Goal: Task Accomplishment & Management: Use online tool/utility

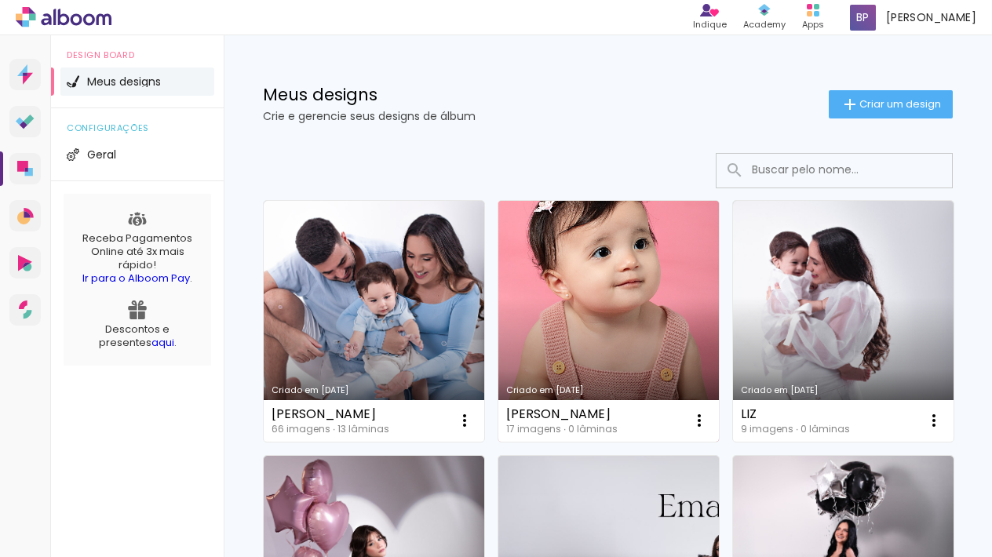
click at [599, 287] on link "Criado em [DATE]" at bounding box center [608, 321] width 220 height 241
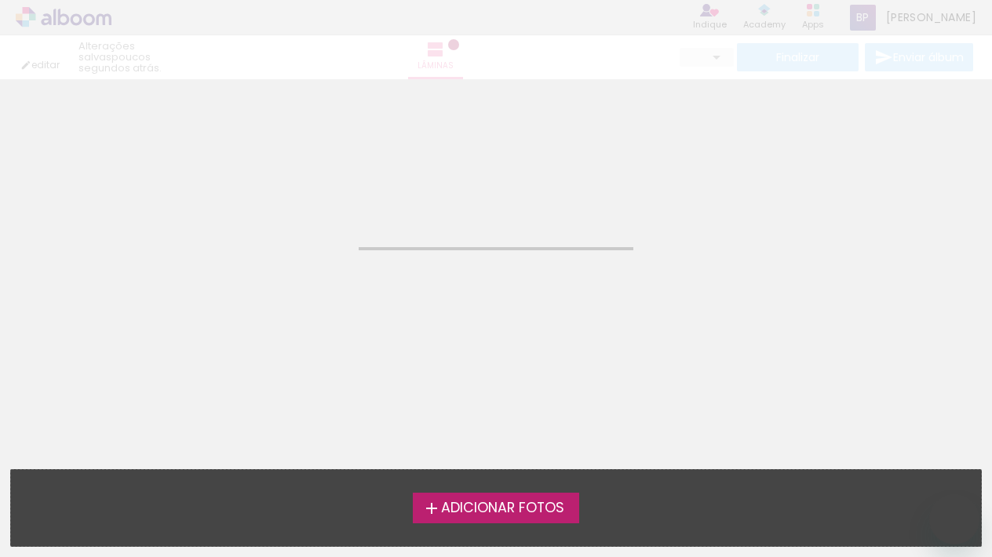
click at [494, 497] on label "Adicionar Fotos" at bounding box center [496, 508] width 167 height 30
click at [0, 0] on input "file" at bounding box center [0, 0] width 0 height 0
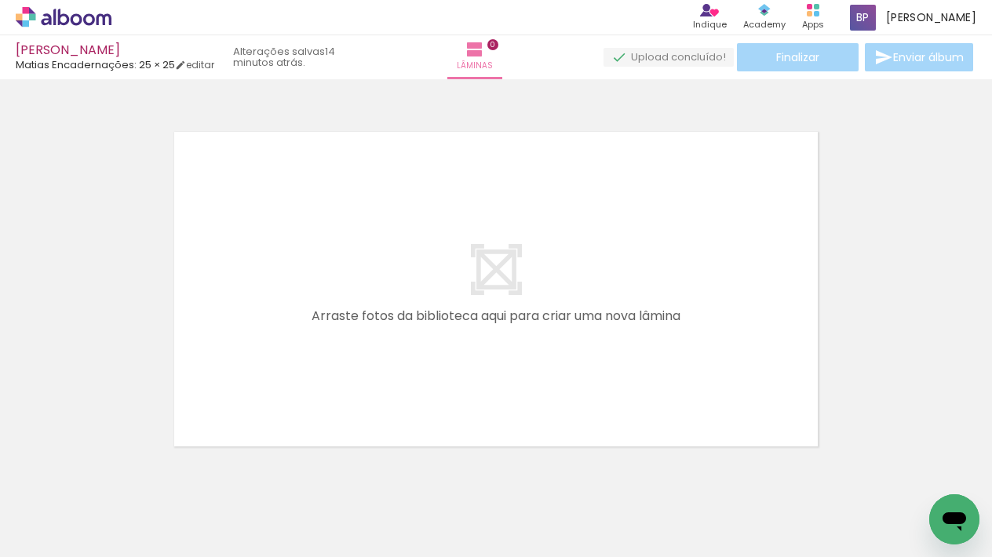
click at [59, 531] on span "Adicionar Fotos" at bounding box center [55, 535] width 47 height 17
click at [0, 0] on input "file" at bounding box center [0, 0] width 0 height 0
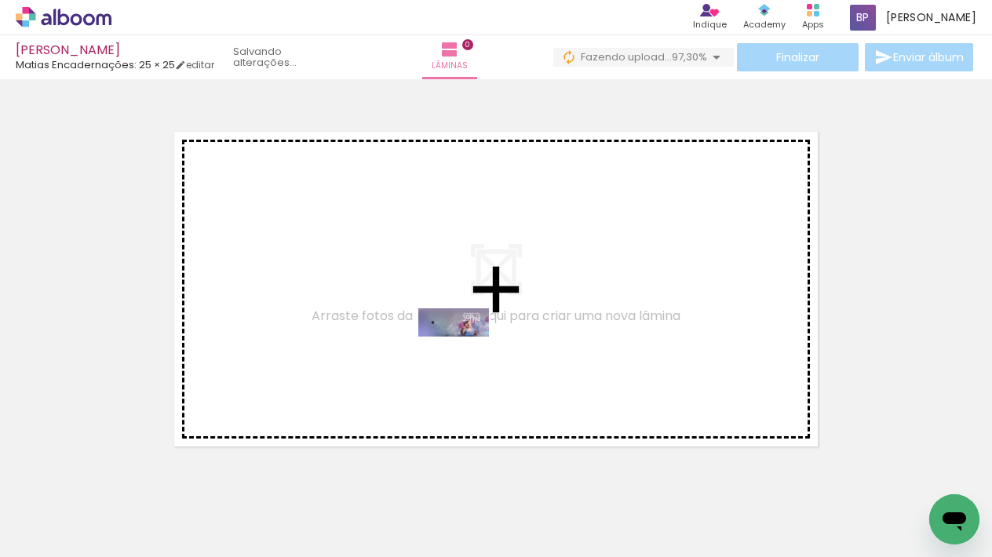
drag, startPoint x: 442, startPoint y: 503, endPoint x: 465, endPoint y: 355, distance: 149.4
click at [465, 355] on quentale-workspace at bounding box center [496, 278] width 992 height 557
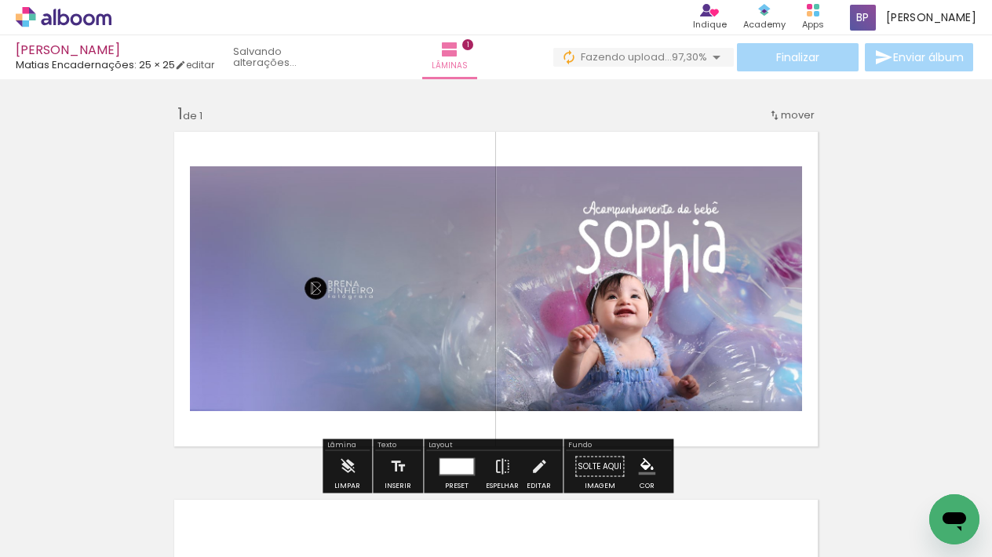
scroll to position [20, 0]
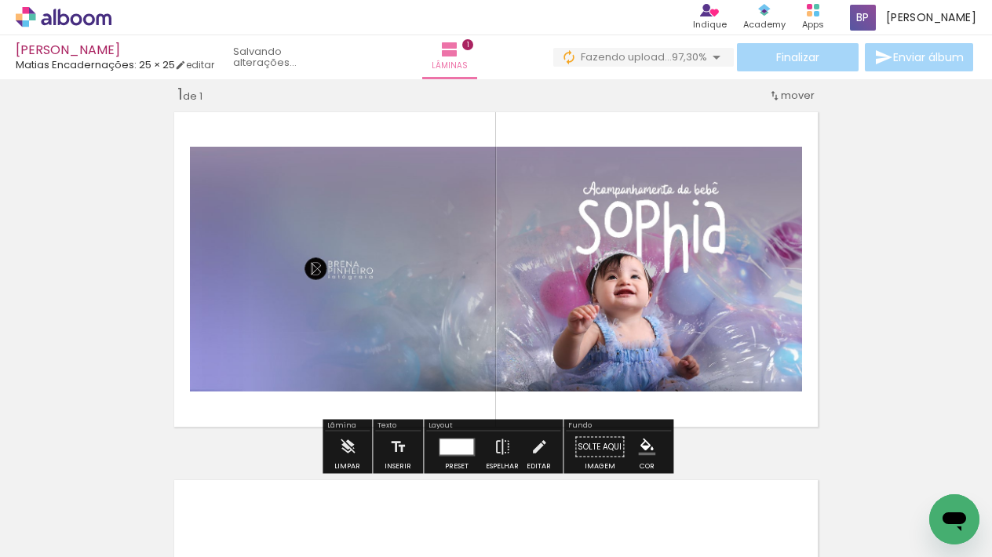
click at [452, 450] on div at bounding box center [456, 447] width 34 height 16
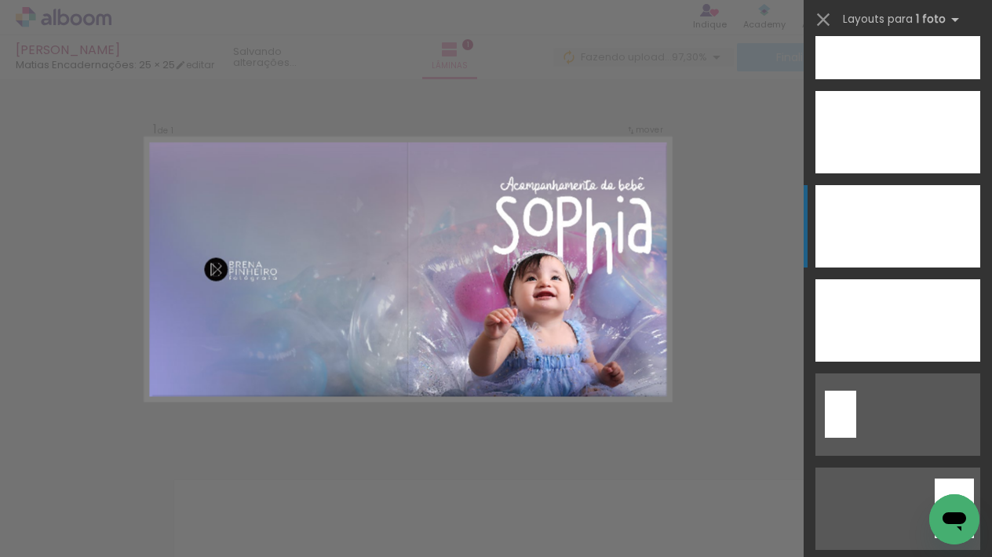
scroll to position [3534, 0]
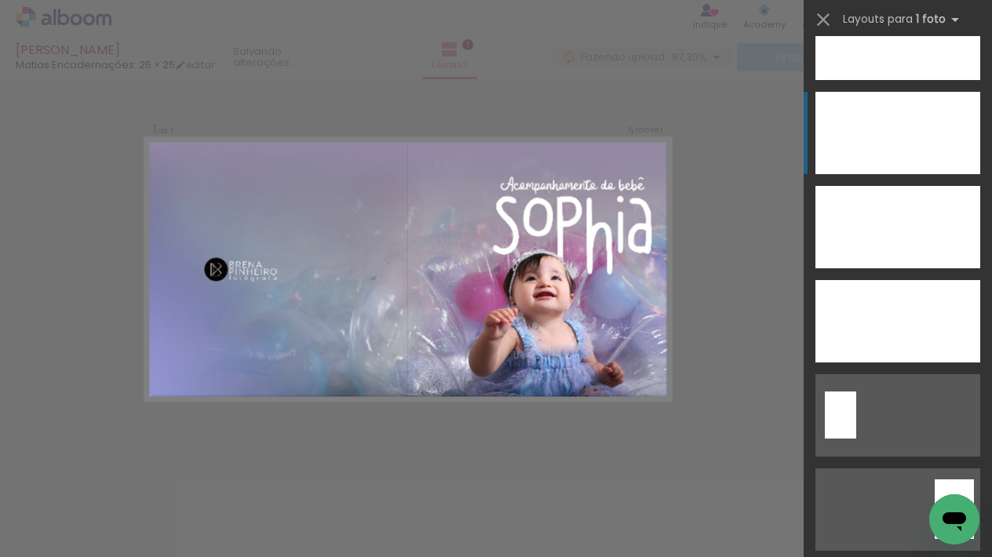
click at [928, 80] on div at bounding box center [897, 39] width 165 height 82
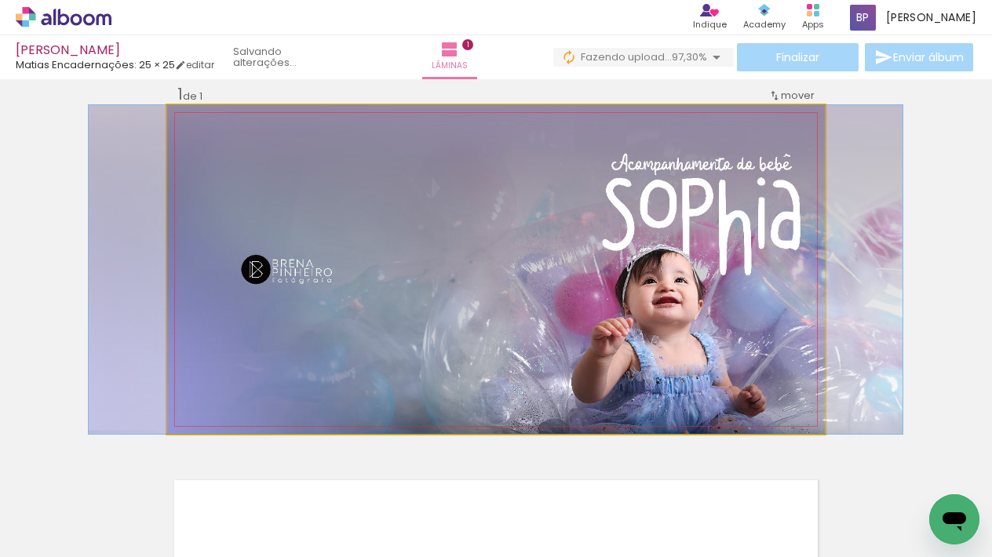
drag, startPoint x: 572, startPoint y: 213, endPoint x: 584, endPoint y: 206, distance: 14.0
click at [573, 212] on quentale-photo at bounding box center [495, 269] width 657 height 329
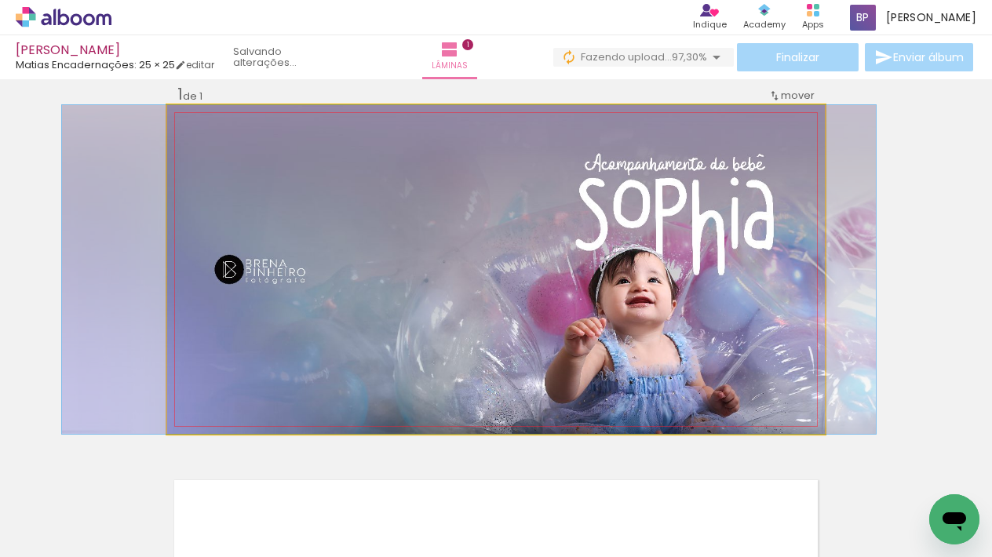
drag, startPoint x: 609, startPoint y: 209, endPoint x: 587, endPoint y: 206, distance: 22.3
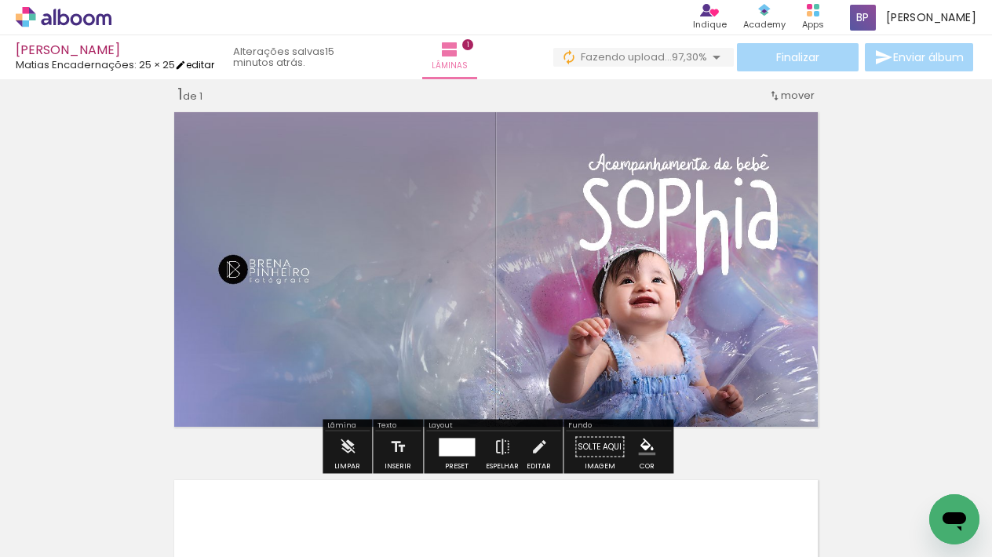
click at [208, 61] on link "editar" at bounding box center [194, 64] width 39 height 13
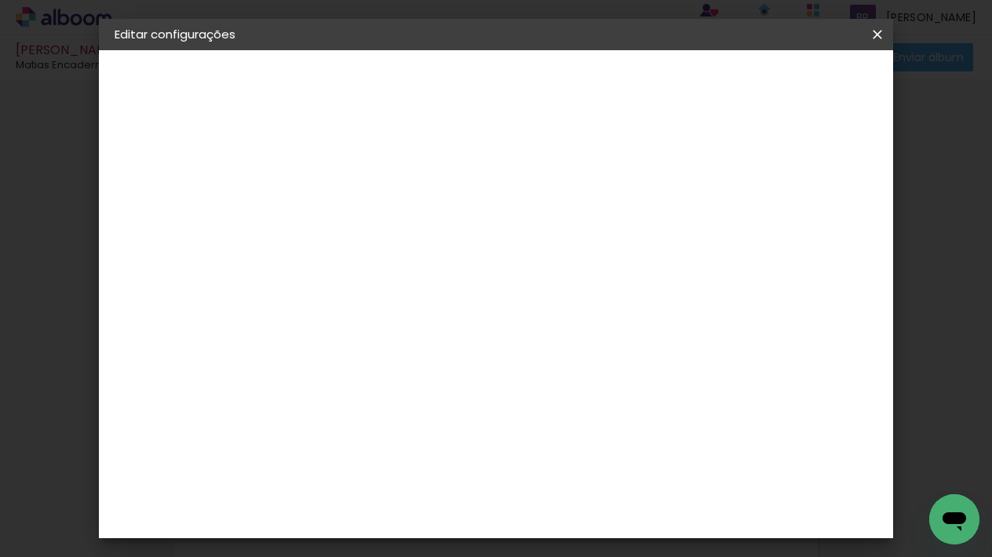
click at [185, 158] on div "2. Especificações" at bounding box center [201, 160] width 172 height 19
click at [193, 228] on small "25.4 × 50.8 cm" at bounding box center [195, 228] width 68 height 9
click at [457, 254] on div "Escolha o tamanho" at bounding box center [411, 290] width 91 height 73
click at [457, 260] on div "Escolha o tamanho" at bounding box center [411, 290] width 91 height 73
drag, startPoint x: 217, startPoint y: 231, endPoint x: 228, endPoint y: 221, distance: 13.9
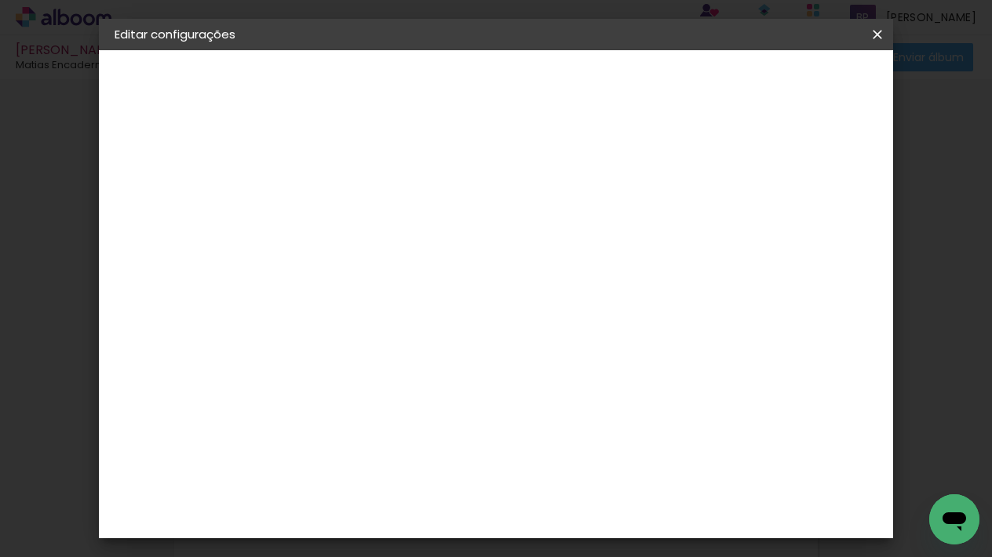
click at [217, 231] on iron-pages "Modelo Escolhendo modelo... Tamanho livre" at bounding box center [201, 228] width 172 height 31
click at [207, 167] on div "2. Especificações" at bounding box center [201, 160] width 172 height 19
click at [209, 152] on div "2. Especificações" at bounding box center [201, 160] width 172 height 19
click at [187, 158] on div "2. Especificações" at bounding box center [201, 160] width 172 height 19
click at [188, 158] on div "2. Especificações" at bounding box center [201, 160] width 172 height 19
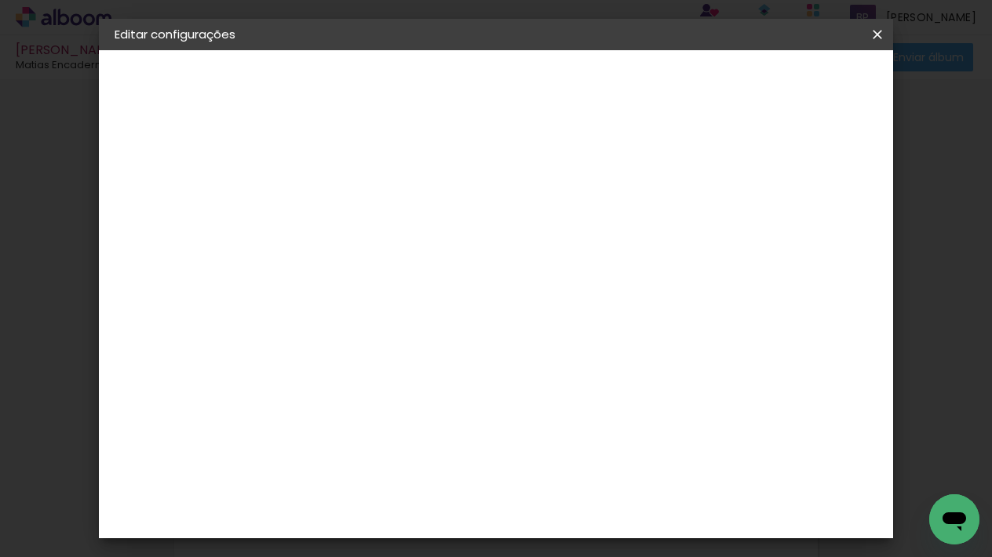
click at [177, 162] on div "2. Especificações" at bounding box center [201, 160] width 172 height 19
click at [137, 195] on iron-icon at bounding box center [131, 193] width 19 height 19
drag, startPoint x: 138, startPoint y: 195, endPoint x: 152, endPoint y: 186, distance: 16.6
click at [138, 195] on iron-pages "Fornecedor Escolhendo fornecedor..." at bounding box center [201, 193] width 172 height 31
drag, startPoint x: 429, startPoint y: 293, endPoint x: 501, endPoint y: 307, distance: 72.8
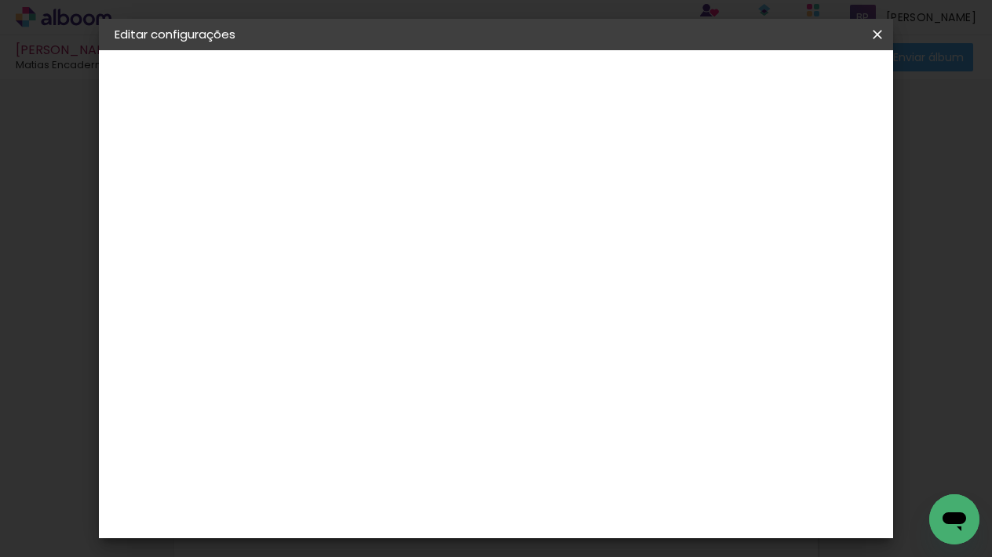
click at [429, 293] on input at bounding box center [411, 299] width 158 height 20
type input "matias"
type paper-input "matias"
click at [416, 354] on div "Matias Encadernações" at bounding box center [409, 357] width 97 height 25
drag, startPoint x: 676, startPoint y: 236, endPoint x: 688, endPoint y: 237, distance: 11.8
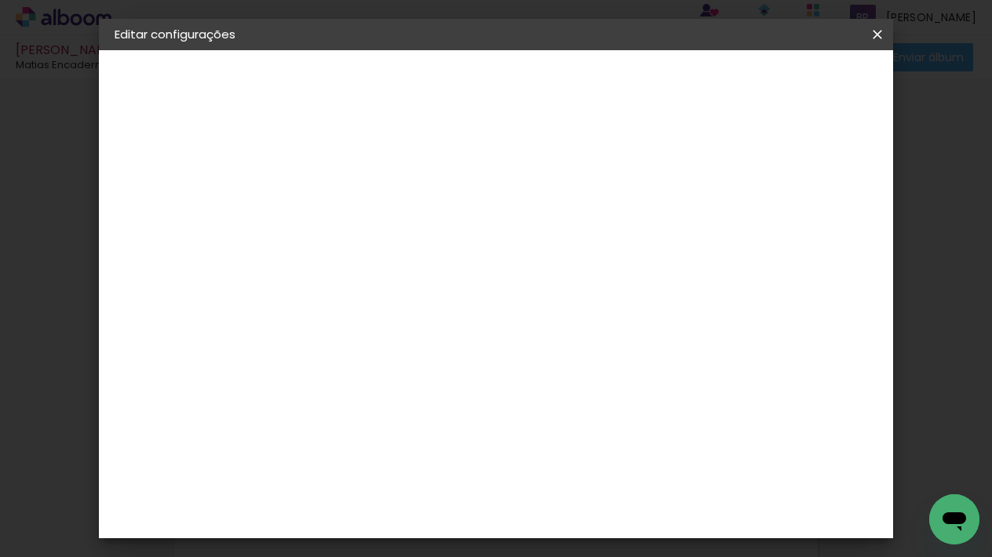
click at [0, 0] on slot "Tamanho Livre" at bounding box center [0, 0] width 0 height 0
click at [465, 362] on paper-item "Matias Encadernações" at bounding box center [395, 357] width 139 height 41
click at [457, 356] on div "Matias Encadernações" at bounding box center [409, 357] width 97 height 25
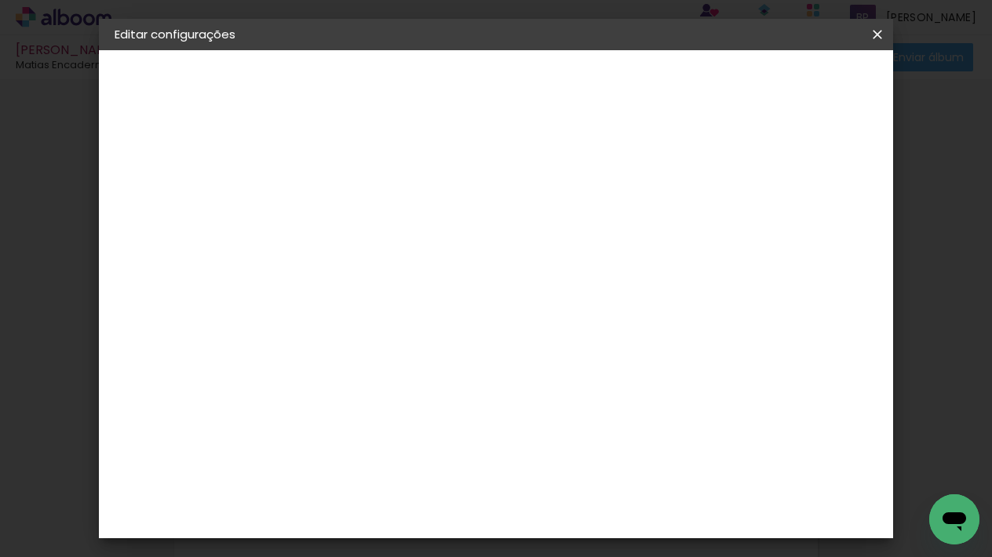
click at [457, 355] on div "Matias Encadernações" at bounding box center [409, 357] width 97 height 25
click at [457, 359] on div "Matias Encadernações" at bounding box center [409, 357] width 97 height 25
click at [457, 356] on div "Matias Encadernações" at bounding box center [409, 357] width 97 height 25
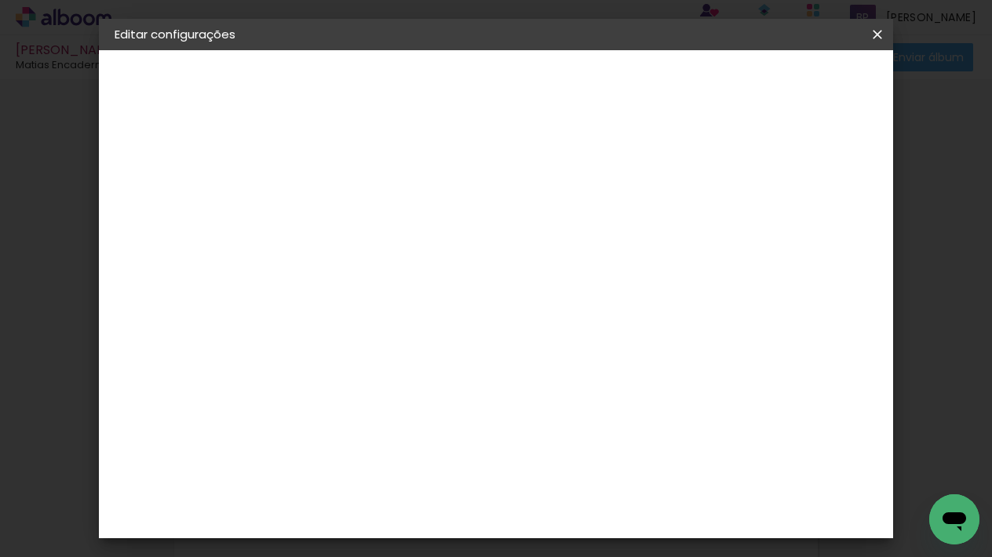
drag, startPoint x: 516, startPoint y: 354, endPoint x: 570, endPoint y: 307, distance: 71.7
click at [457, 350] on div "Matias Encadernações" at bounding box center [409, 357] width 97 height 25
drag, startPoint x: 817, startPoint y: 89, endPoint x: 818, endPoint y: 100, distance: 11.0
click at [0, 0] on slot "Avançar" at bounding box center [0, 0] width 0 height 0
drag, startPoint x: 603, startPoint y: 262, endPoint x: 605, endPoint y: 271, distance: 9.7
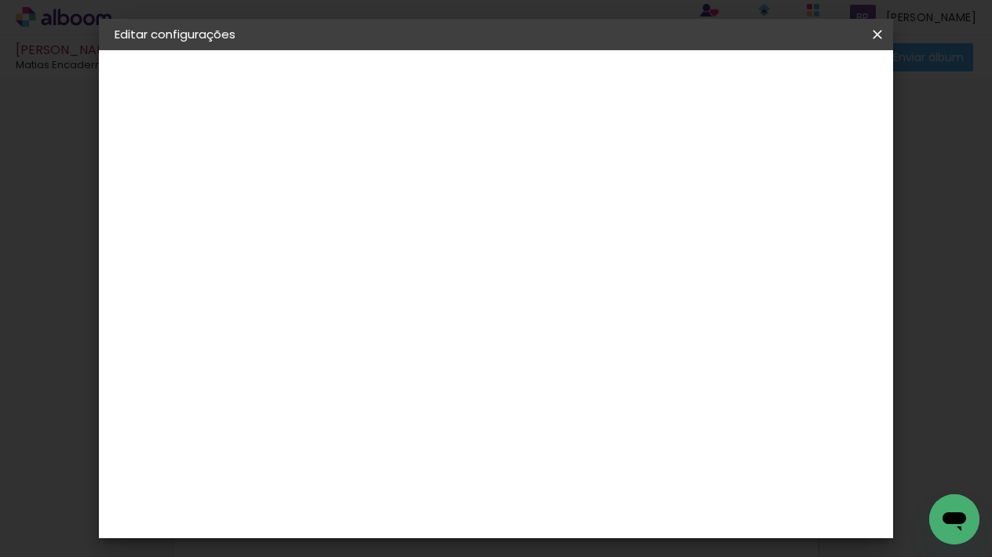
click at [432, 262] on input "text" at bounding box center [401, 273] width 61 height 24
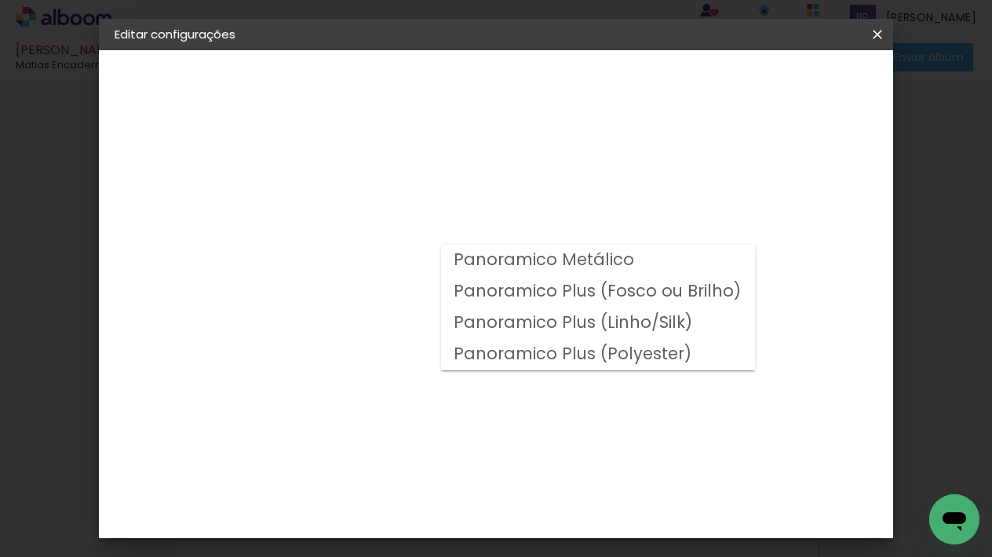
click at [0, 0] on slot "Panoramico Plus (Fosco ou Brilho)" at bounding box center [0, 0] width 0 height 0
type input "Panoramico Plus (Fosco ou Brilho)"
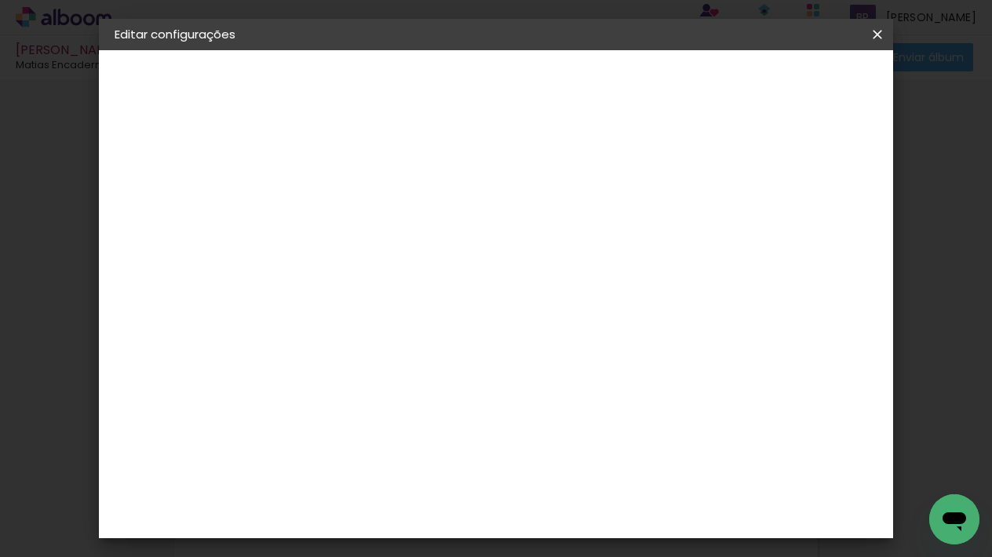
scroll to position [355, 0]
click at [477, 322] on span "20 × 25" at bounding box center [440, 343] width 73 height 42
click at [0, 0] on slot "Avançar" at bounding box center [0, 0] width 0 height 0
click at [790, 78] on span "Salvar configurações" at bounding box center [732, 83] width 116 height 11
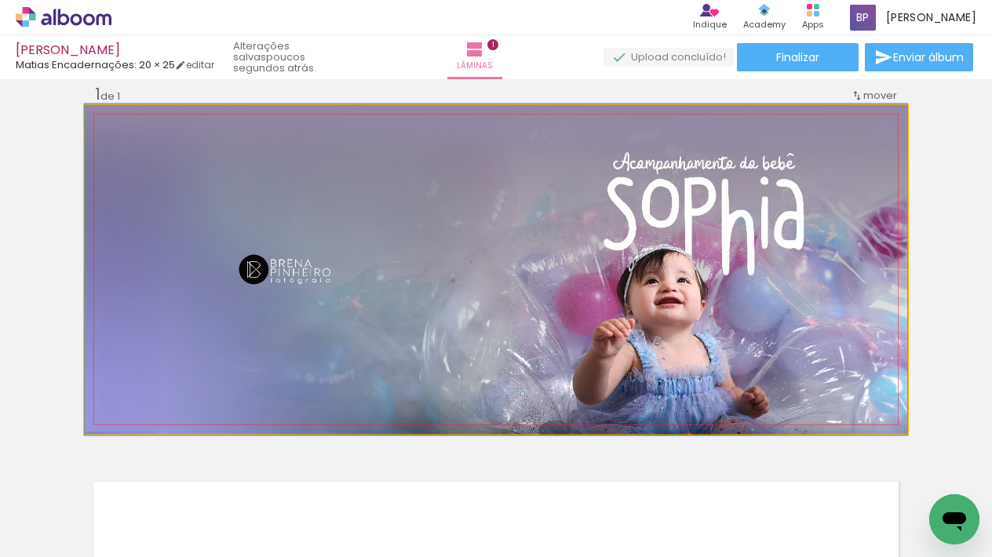
click at [603, 315] on quentale-photo at bounding box center [496, 269] width 822 height 329
drag, startPoint x: 573, startPoint y: 297, endPoint x: 611, endPoint y: 253, distance: 58.4
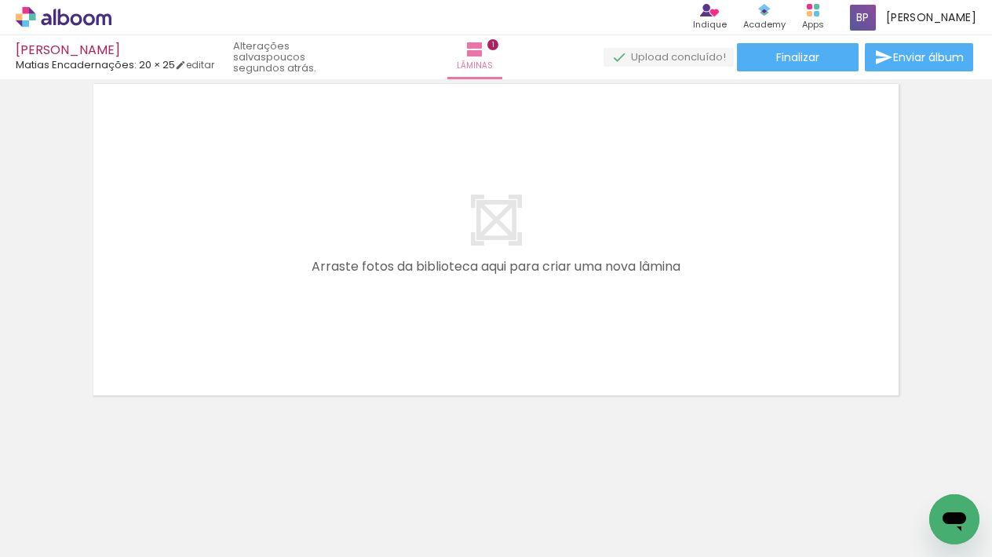
scroll to position [417, 0]
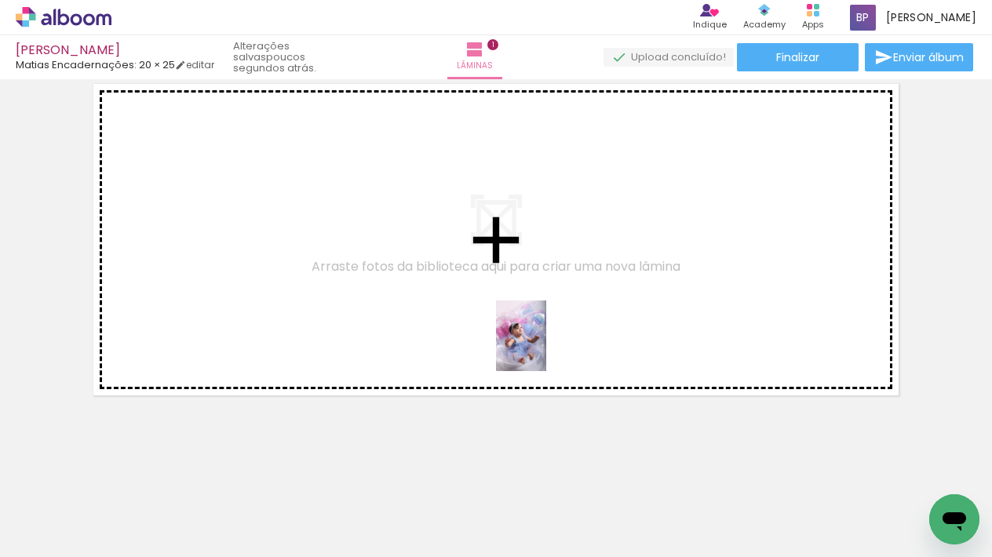
drag, startPoint x: 628, startPoint y: 504, endPoint x: 541, endPoint y: 341, distance: 184.3
click at [541, 341] on quentale-workspace at bounding box center [496, 278] width 992 height 557
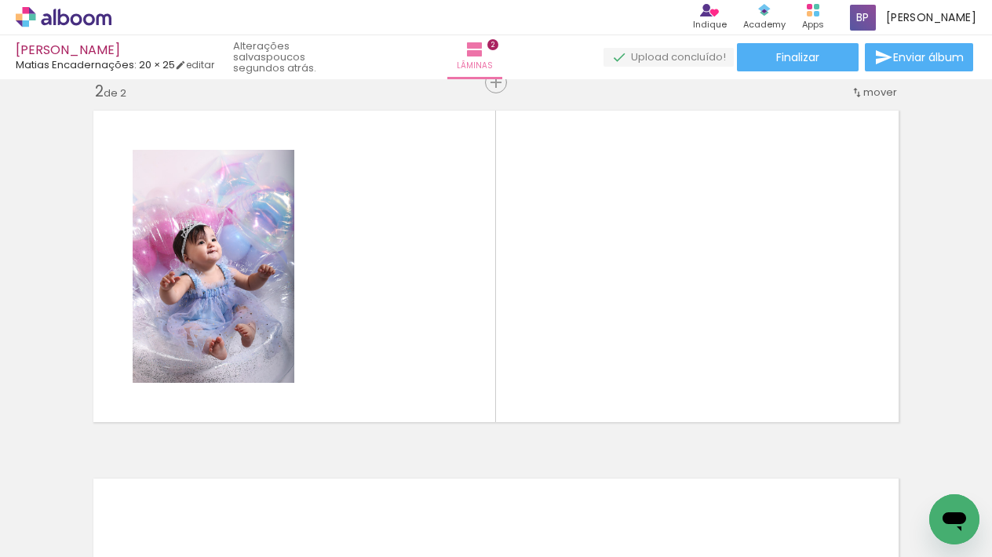
scroll to position [388, 0]
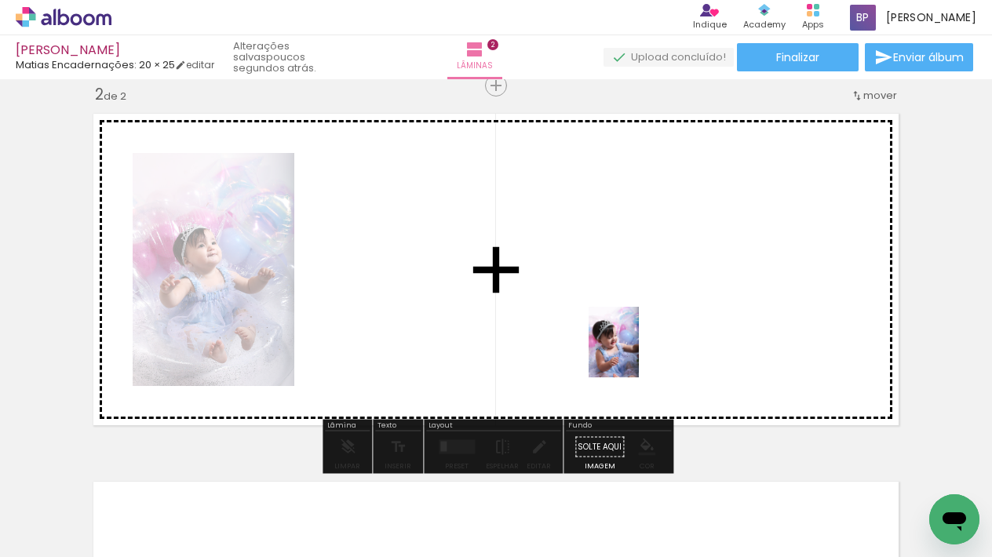
drag, startPoint x: 695, startPoint y: 478, endPoint x: 626, endPoint y: 340, distance: 154.4
click at [626, 340] on quentale-workspace at bounding box center [496, 278] width 992 height 557
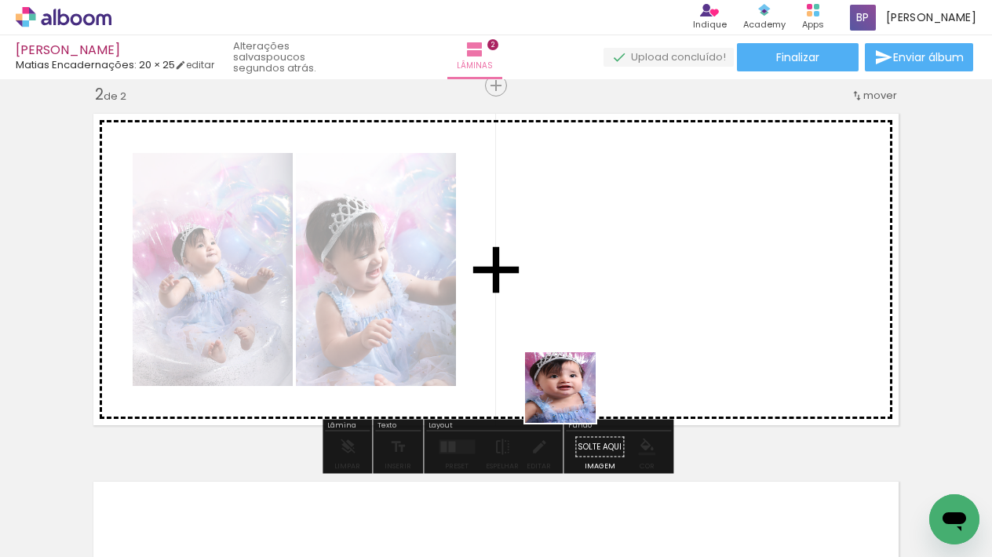
drag, startPoint x: 563, startPoint y: 472, endPoint x: 792, endPoint y: 511, distance: 231.5
click at [591, 336] on quentale-workspace at bounding box center [496, 278] width 992 height 557
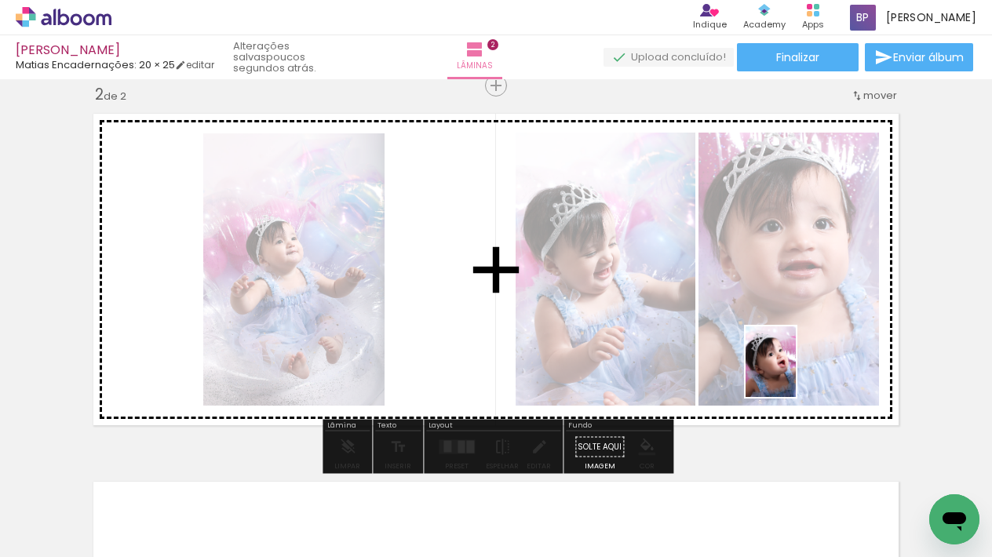
drag, startPoint x: 803, startPoint y: 510, endPoint x: 789, endPoint y: 361, distance: 149.7
click at [789, 361] on quentale-workspace at bounding box center [496, 278] width 992 height 557
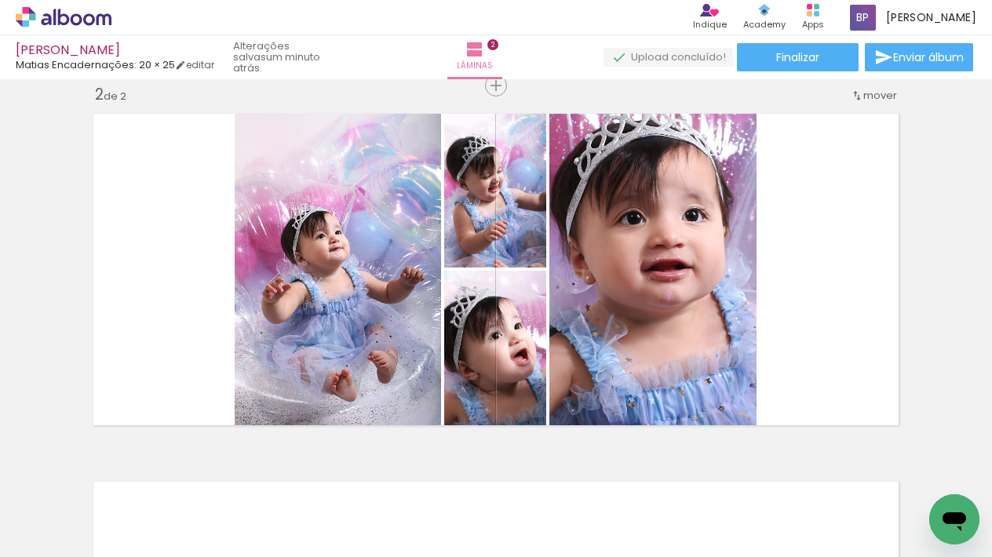
scroll to position [0, 1359]
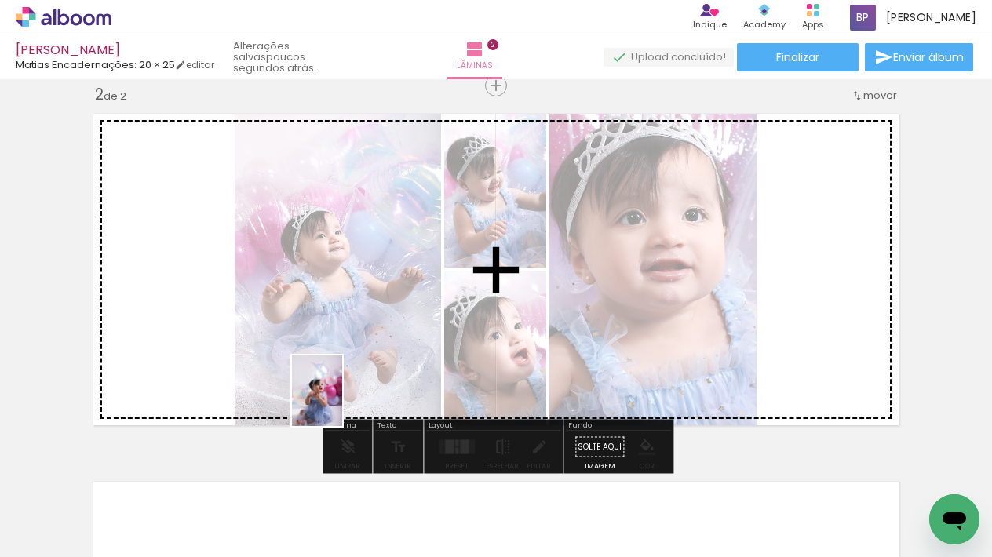
drag, startPoint x: 381, startPoint y: 515, endPoint x: 333, endPoint y: 368, distance: 154.3
click at [333, 368] on quentale-workspace at bounding box center [496, 278] width 992 height 557
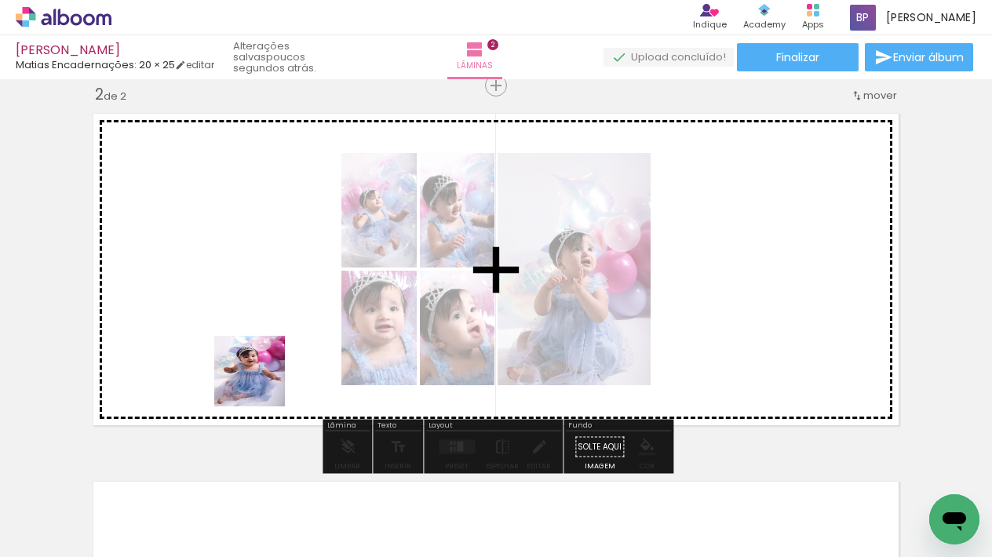
drag, startPoint x: 304, startPoint y: 498, endPoint x: 263, endPoint y: 363, distance: 141.2
click at [263, 363] on quentale-workspace at bounding box center [496, 278] width 992 height 557
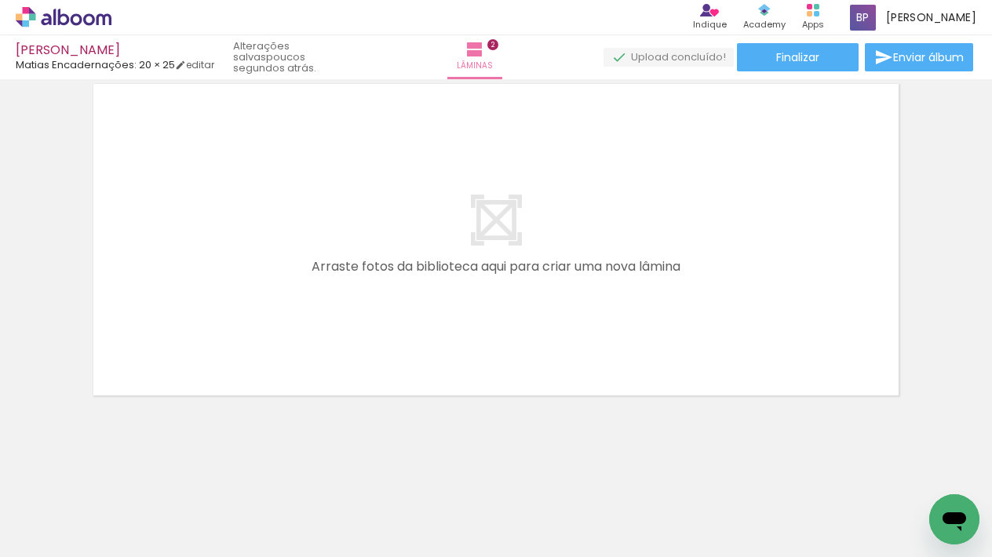
scroll to position [785, 0]
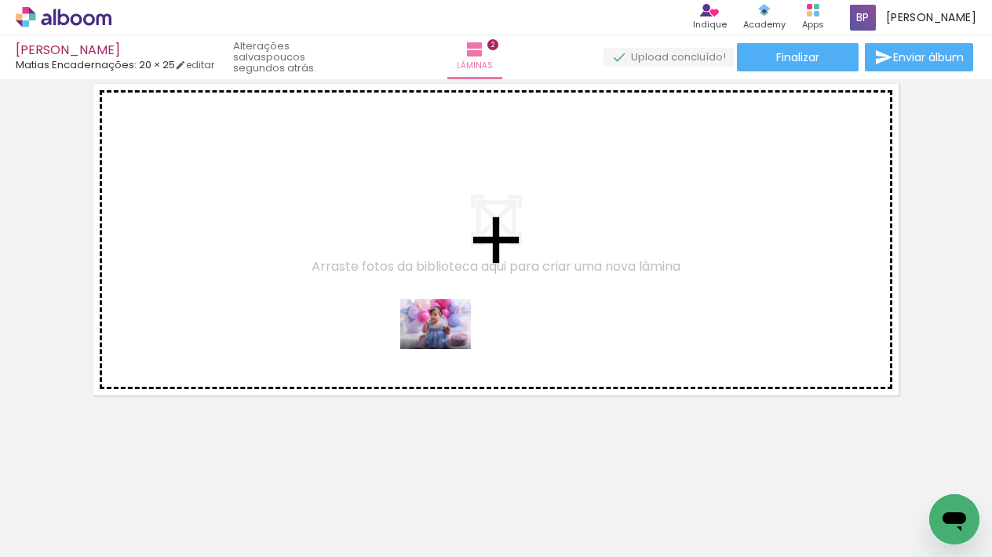
drag, startPoint x: 473, startPoint y: 510, endPoint x: 445, endPoint y: 328, distance: 184.2
click at [445, 328] on quentale-workspace at bounding box center [496, 278] width 992 height 557
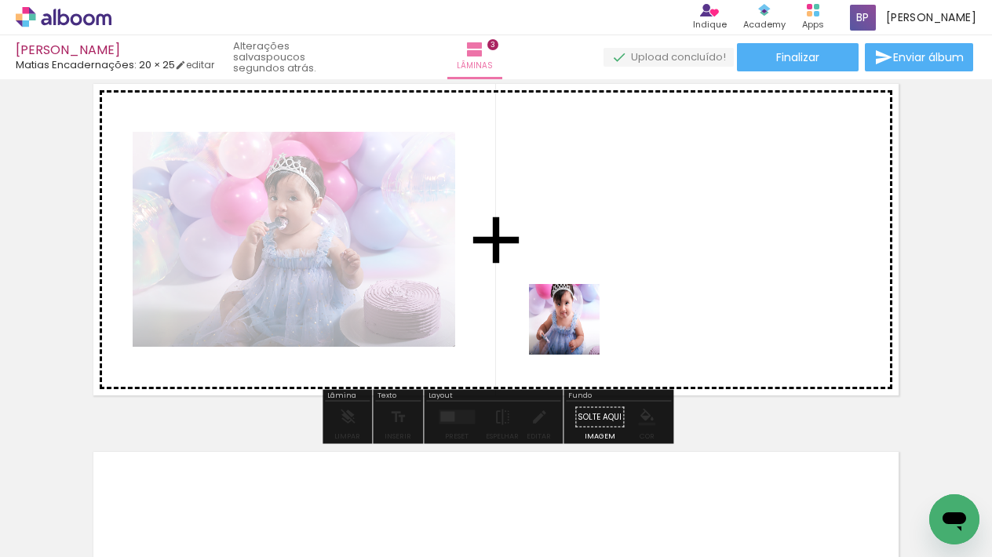
drag, startPoint x: 576, startPoint y: 504, endPoint x: 577, endPoint y: 333, distance: 171.0
click at [577, 333] on quentale-workspace at bounding box center [496, 278] width 992 height 557
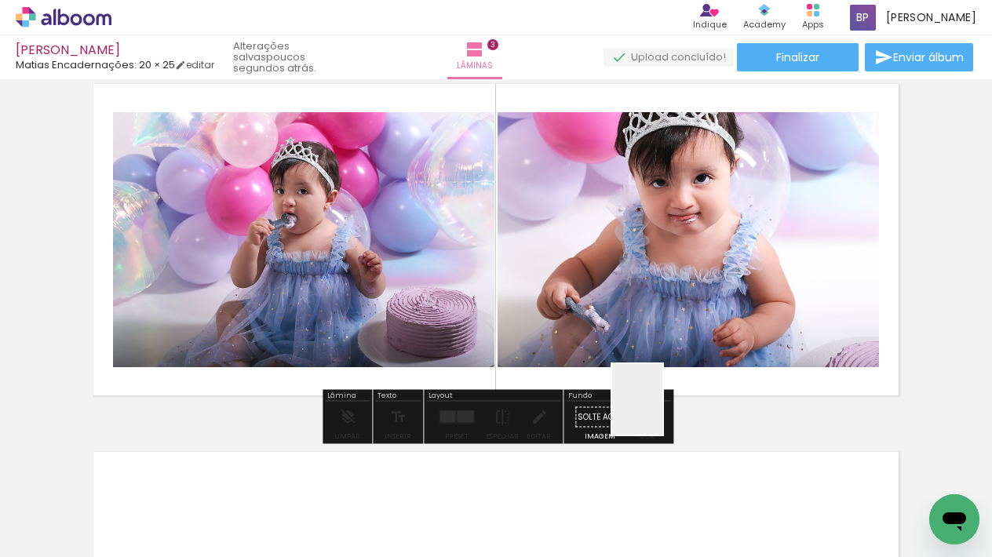
drag, startPoint x: 650, startPoint y: 500, endPoint x: 741, endPoint y: 501, distance: 91.8
click at [662, 361] on quentale-workspace at bounding box center [496, 278] width 992 height 557
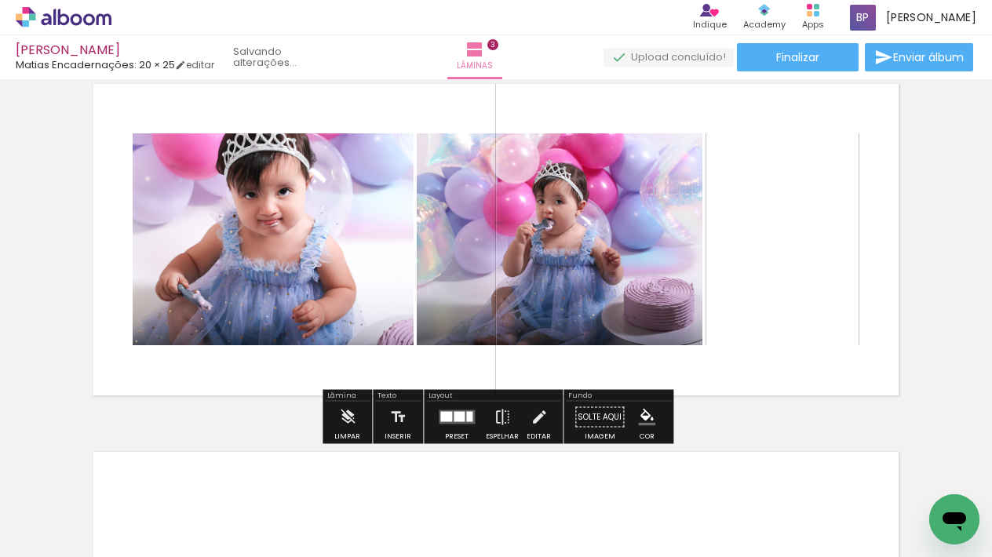
scroll to position [756, 0]
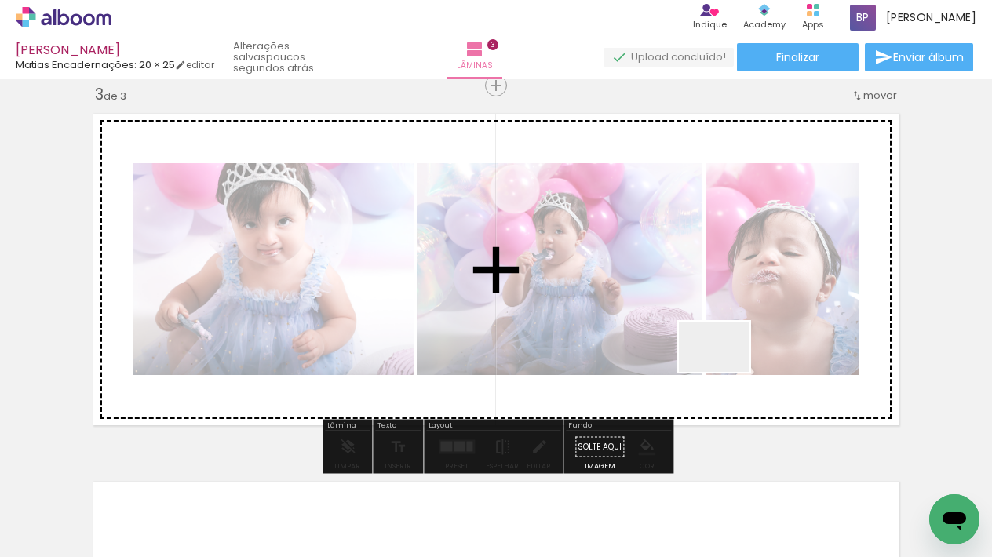
drag, startPoint x: 741, startPoint y: 501, endPoint x: 726, endPoint y: 369, distance: 133.5
click at [726, 369] on quentale-workspace at bounding box center [496, 278] width 992 height 557
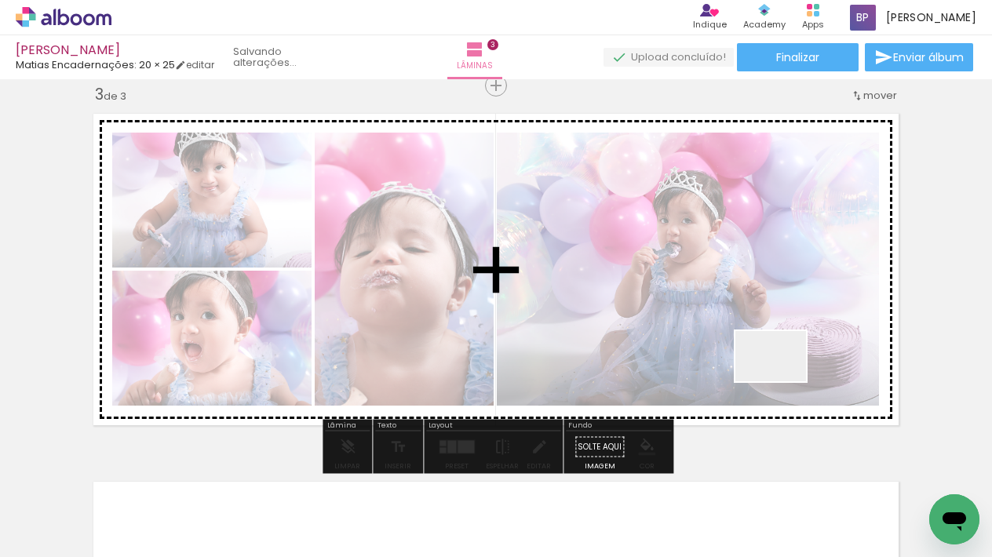
drag, startPoint x: 822, startPoint y: 508, endPoint x: 783, endPoint y: 379, distance: 135.3
click at [783, 379] on quentale-workspace at bounding box center [496, 278] width 992 height 557
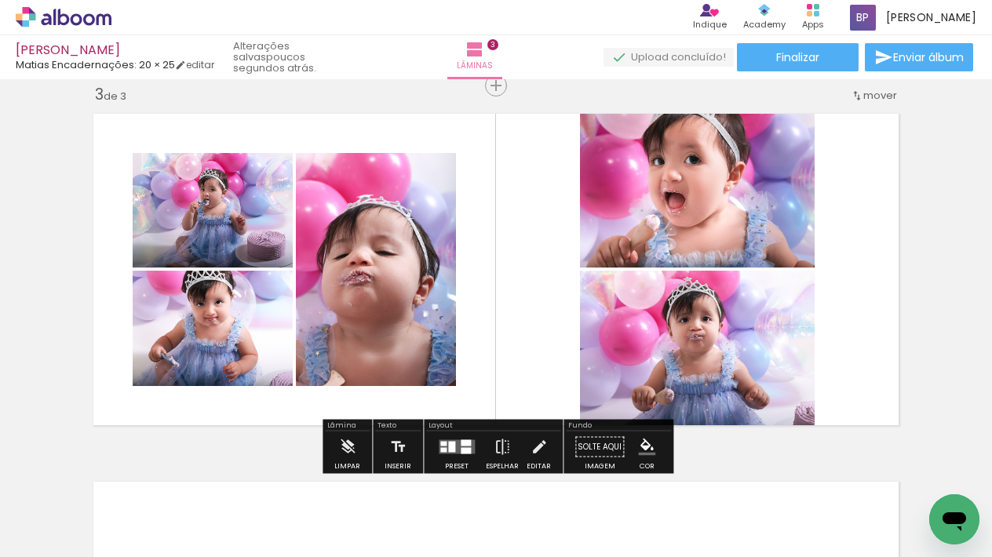
scroll to position [0, 0]
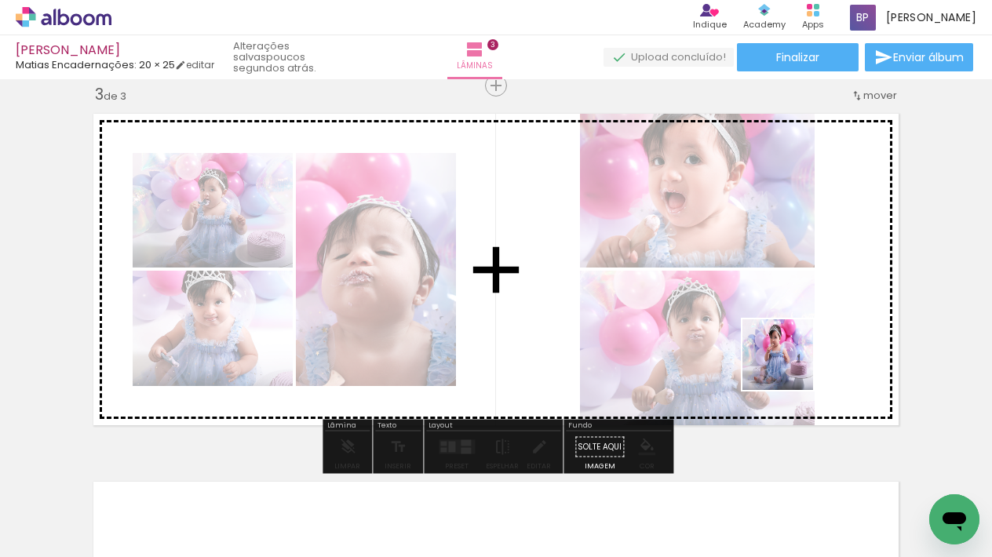
drag, startPoint x: 908, startPoint y: 497, endPoint x: 798, endPoint y: 412, distance: 139.2
click at [792, 369] on quentale-workspace at bounding box center [496, 278] width 992 height 557
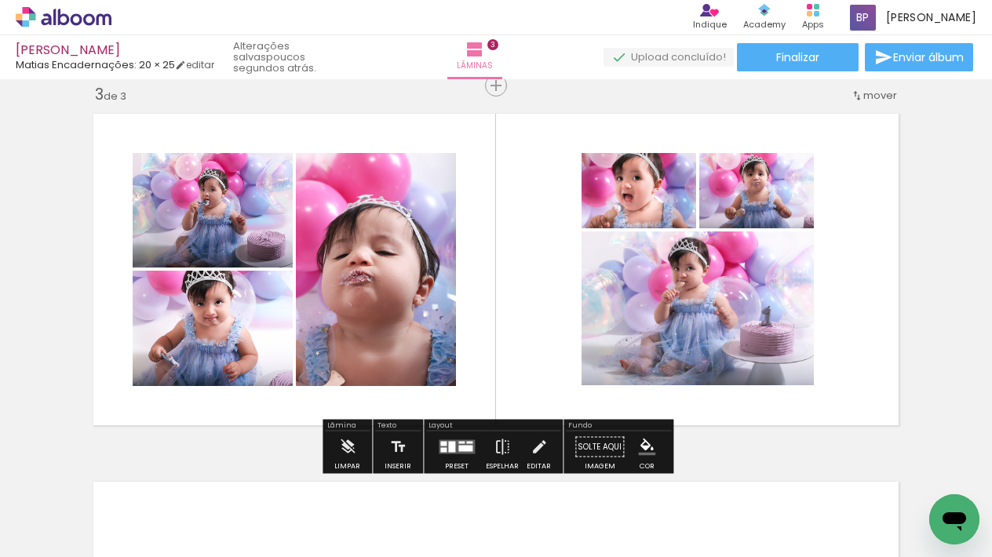
scroll to position [0, 1575]
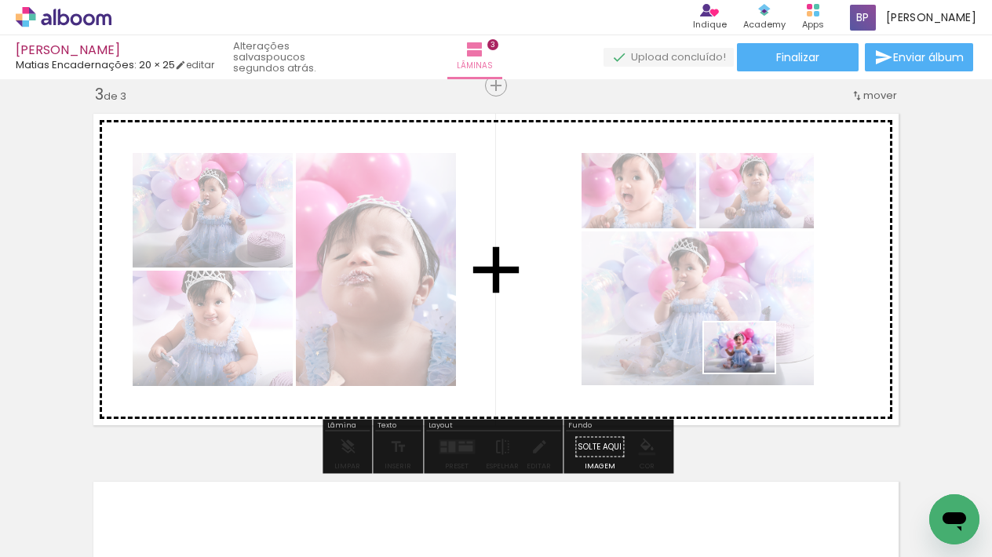
drag, startPoint x: 776, startPoint y: 446, endPoint x: 770, endPoint y: 428, distance: 19.8
click at [751, 371] on quentale-workspace at bounding box center [496, 278] width 992 height 557
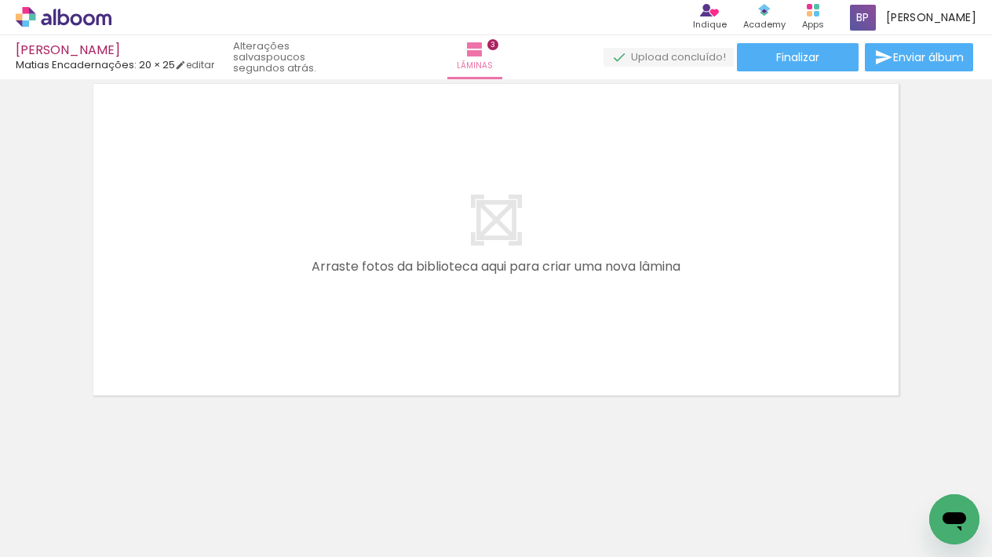
scroll to position [1153, 0]
drag, startPoint x: 516, startPoint y: 501, endPoint x: 610, endPoint y: 509, distance: 93.7
click at [493, 355] on quentale-workspace at bounding box center [496, 278] width 992 height 557
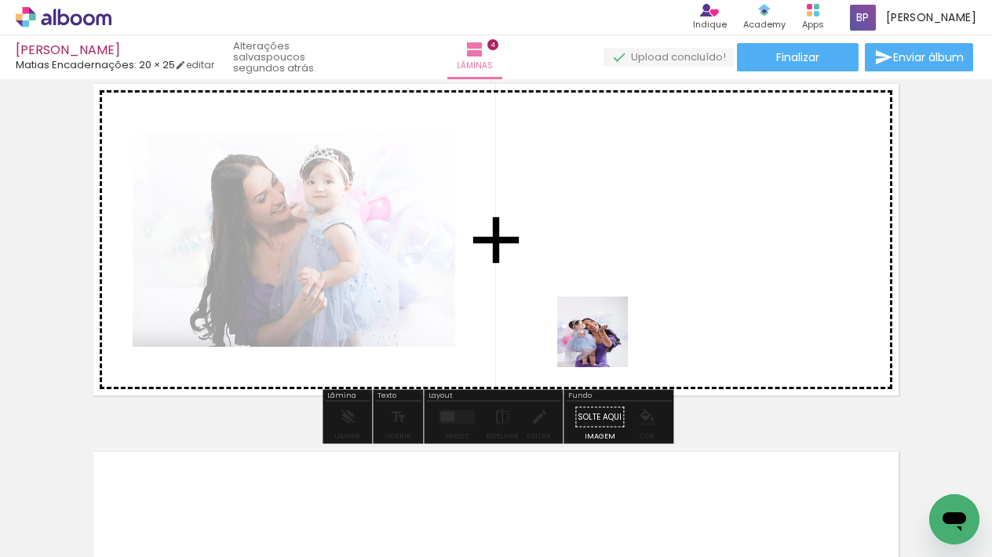
drag, startPoint x: 610, startPoint y: 509, endPoint x: 604, endPoint y: 344, distance: 165.6
click at [604, 344] on quentale-workspace at bounding box center [496, 278] width 992 height 557
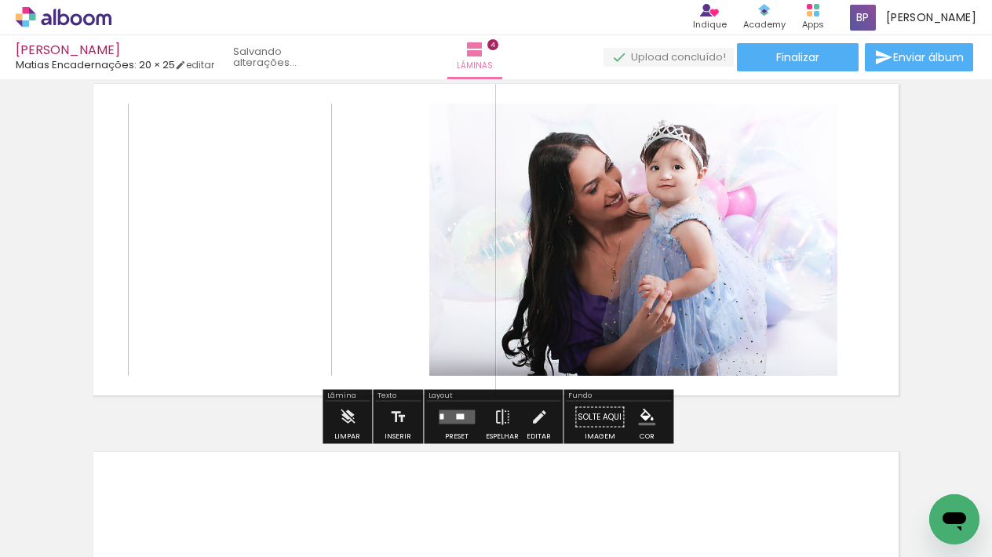
scroll to position [1123, 0]
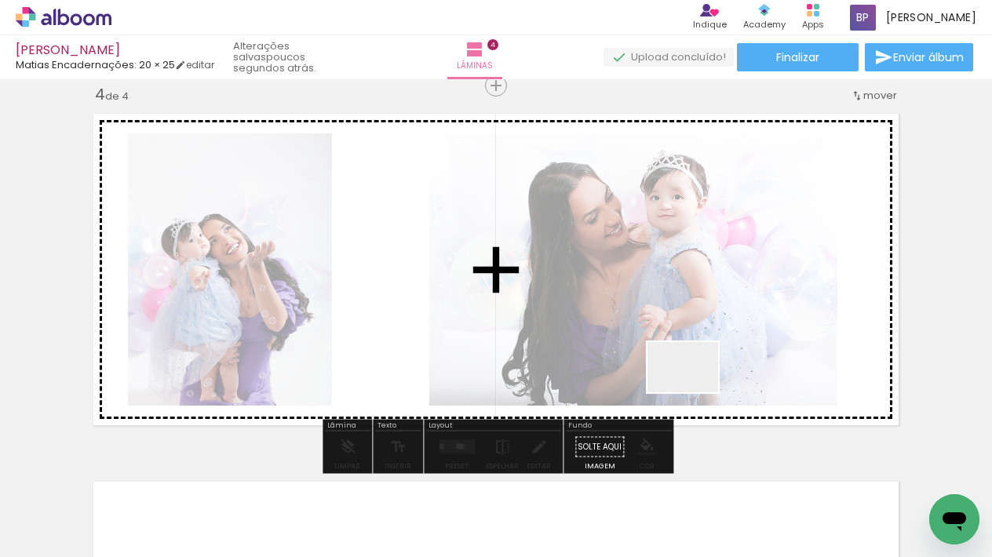
drag, startPoint x: 694, startPoint y: 507, endPoint x: 696, endPoint y: 373, distance: 133.4
click at [696, 373] on quentale-workspace at bounding box center [496, 278] width 992 height 557
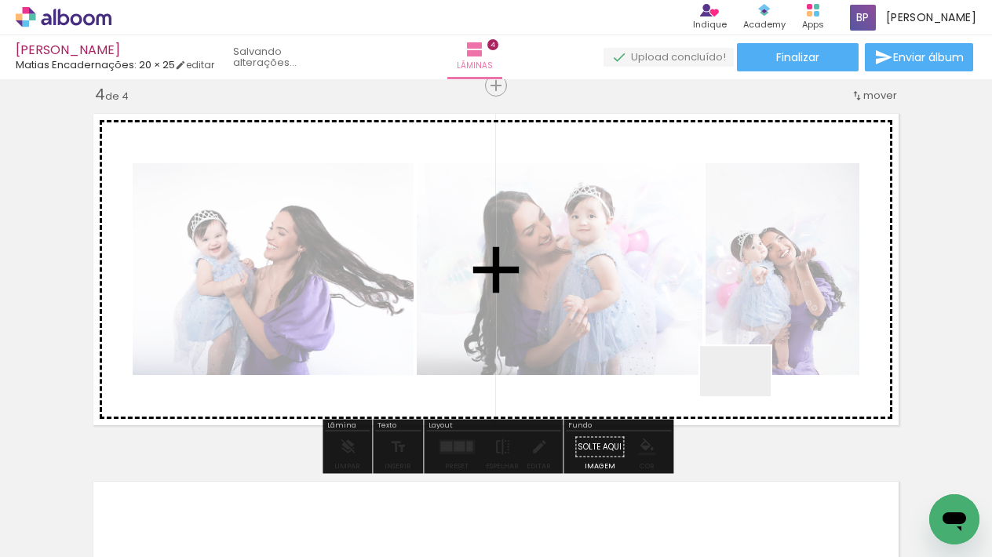
drag, startPoint x: 747, startPoint y: 393, endPoint x: 746, endPoint y: 385, distance: 7.9
click at [746, 385] on quentale-workspace at bounding box center [496, 278] width 992 height 557
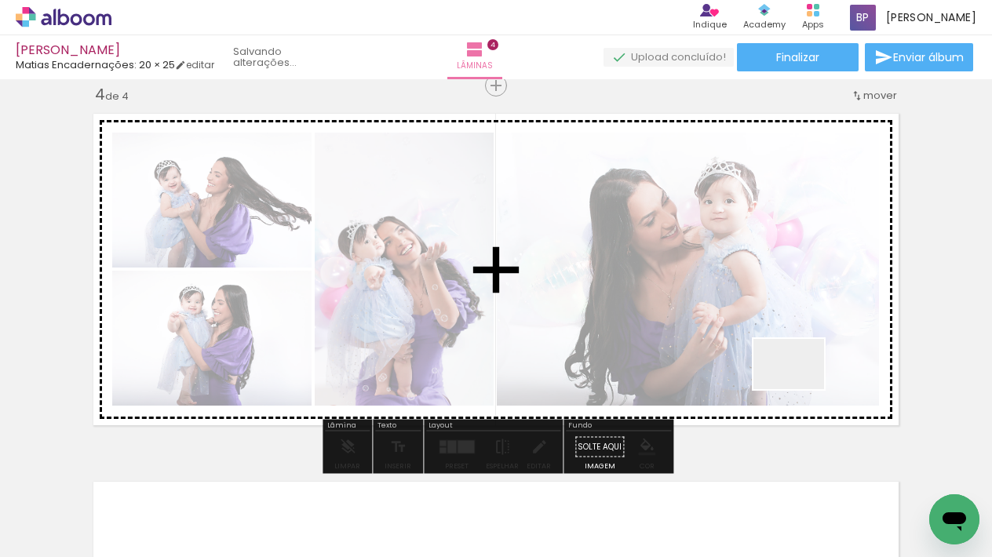
drag, startPoint x: 858, startPoint y: 501, endPoint x: 796, endPoint y: 377, distance: 138.2
click at [796, 377] on quentale-workspace at bounding box center [496, 278] width 992 height 557
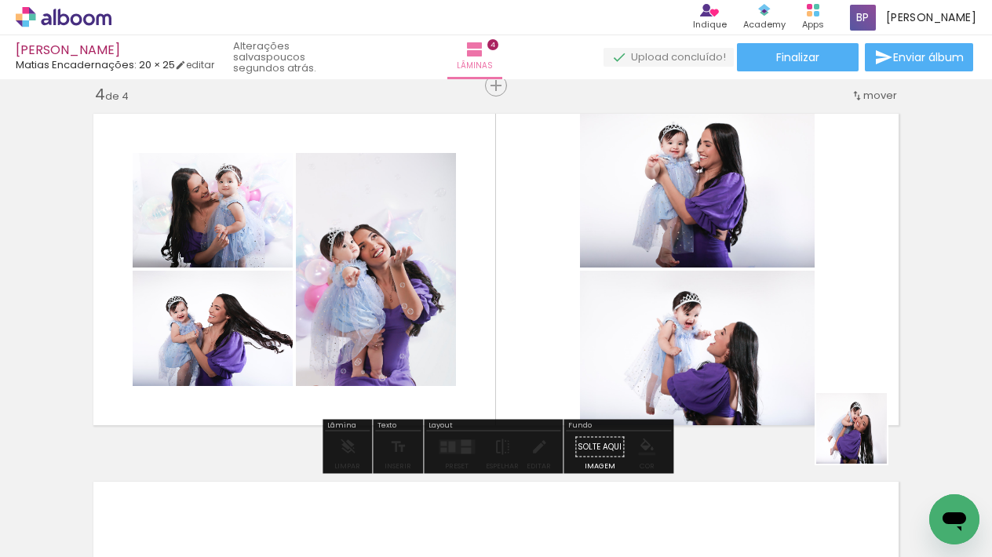
drag, startPoint x: 931, startPoint y: 486, endPoint x: 796, endPoint y: 426, distance: 148.6
click at [788, 376] on quentale-workspace at bounding box center [496, 278] width 992 height 557
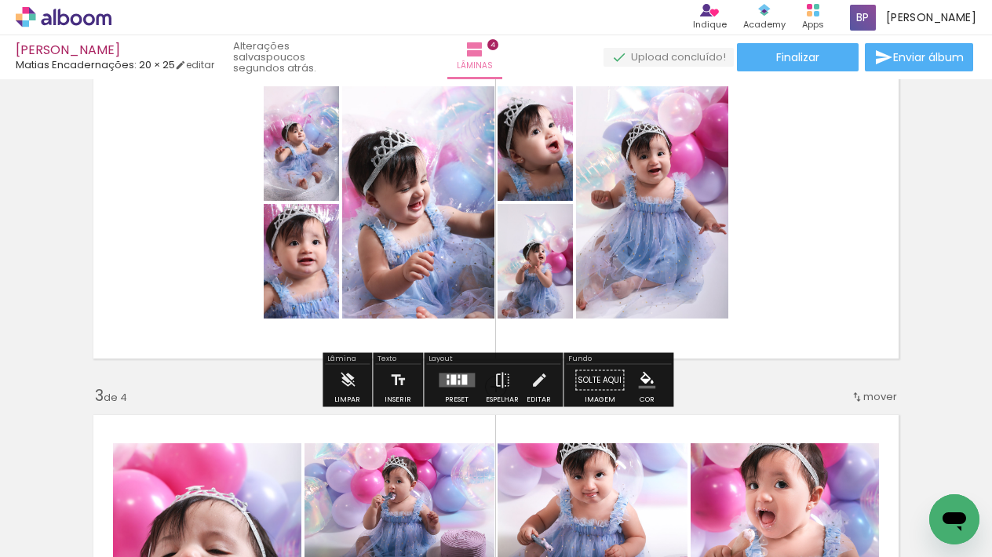
scroll to position [402, 0]
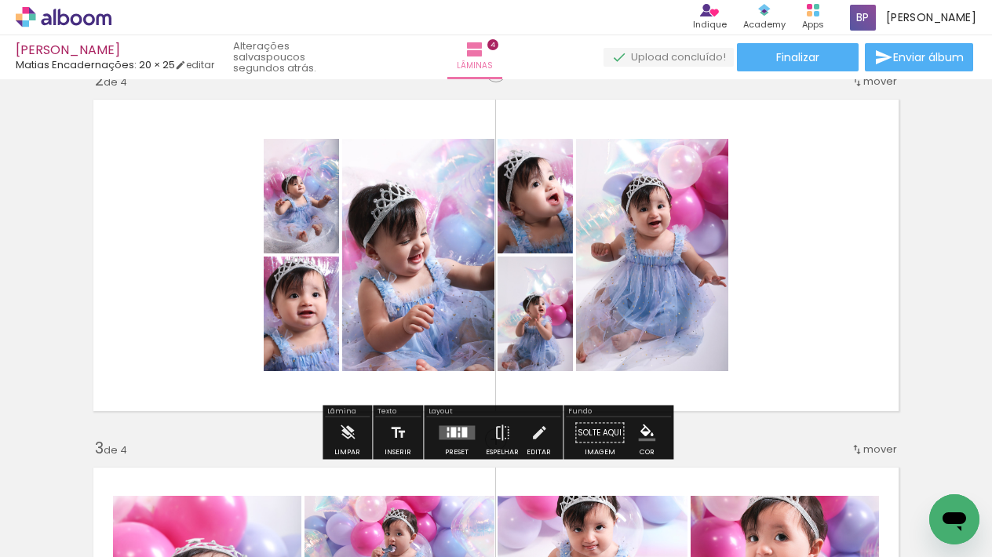
click at [450, 432] on div at bounding box center [452, 433] width 5 height 10
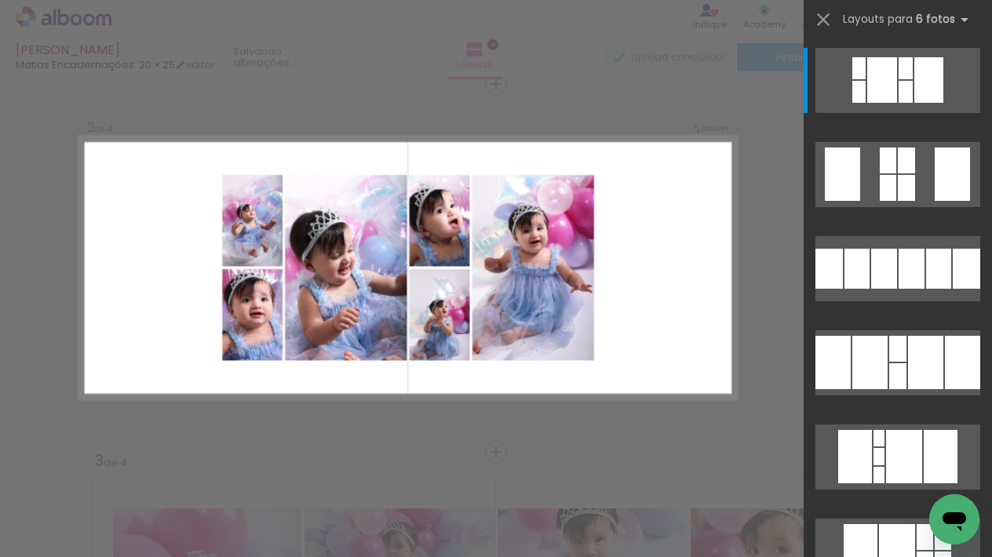
scroll to position [388, 0]
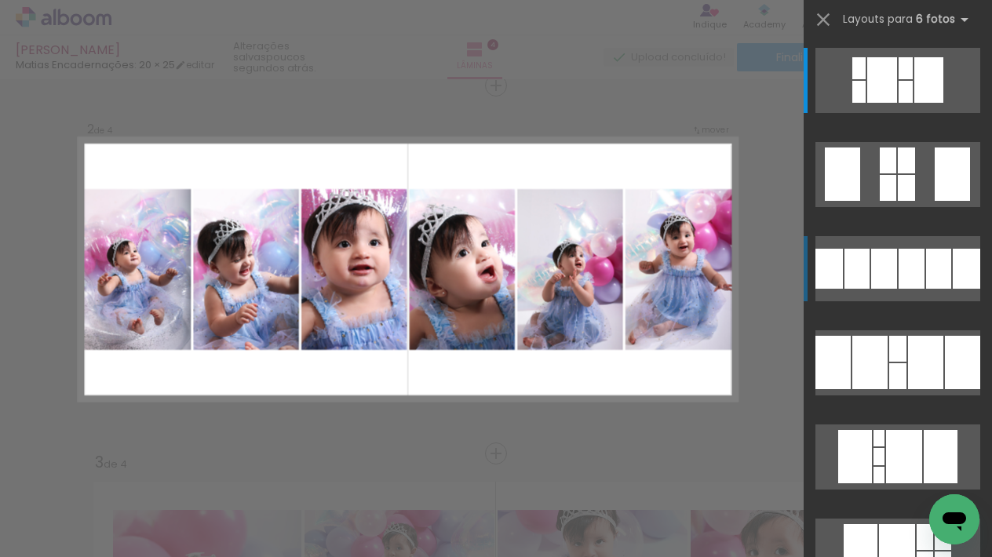
click at [915, 201] on div at bounding box center [906, 188] width 17 height 26
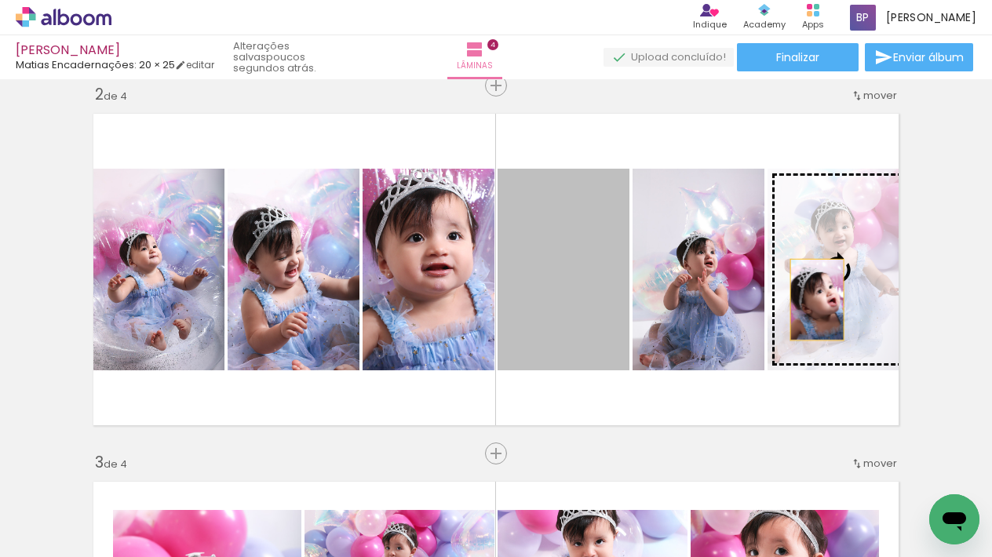
drag, startPoint x: 629, startPoint y: 304, endPoint x: 819, endPoint y: 300, distance: 189.9
click at [0, 0] on slot at bounding box center [0, 0] width 0 height 0
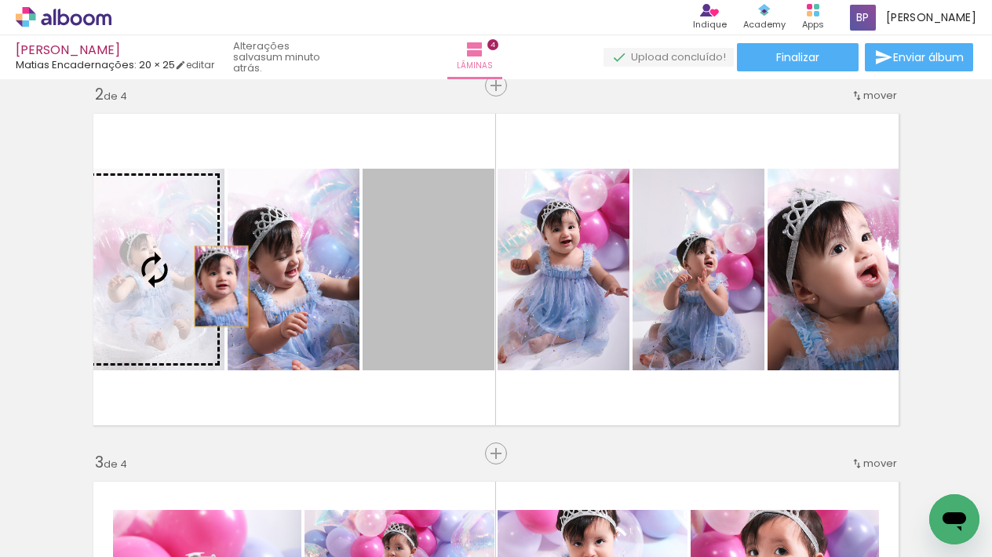
drag, startPoint x: 436, startPoint y: 289, endPoint x: 200, endPoint y: 287, distance: 236.2
click at [0, 0] on slot at bounding box center [0, 0] width 0 height 0
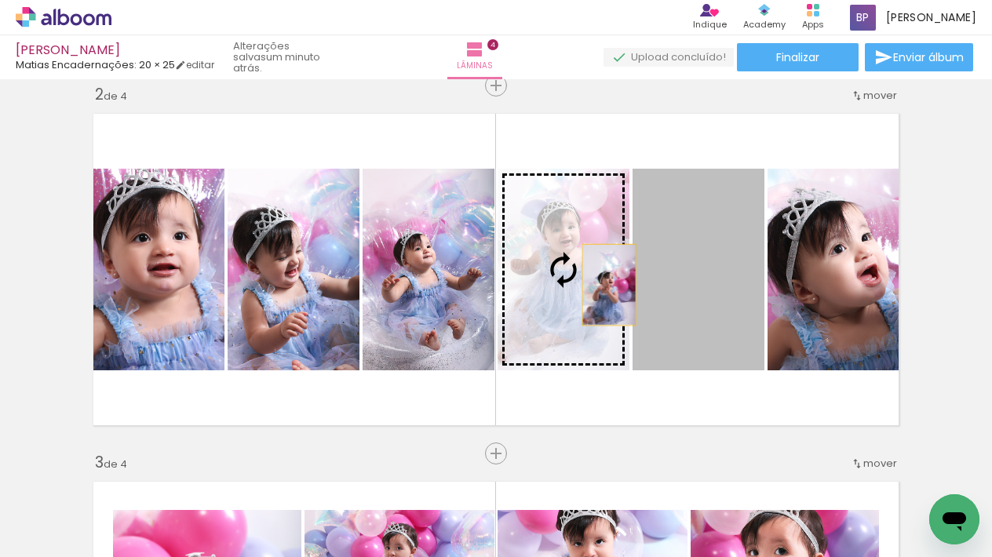
drag, startPoint x: 697, startPoint y: 304, endPoint x: 581, endPoint y: 287, distance: 118.2
click at [0, 0] on slot at bounding box center [0, 0] width 0 height 0
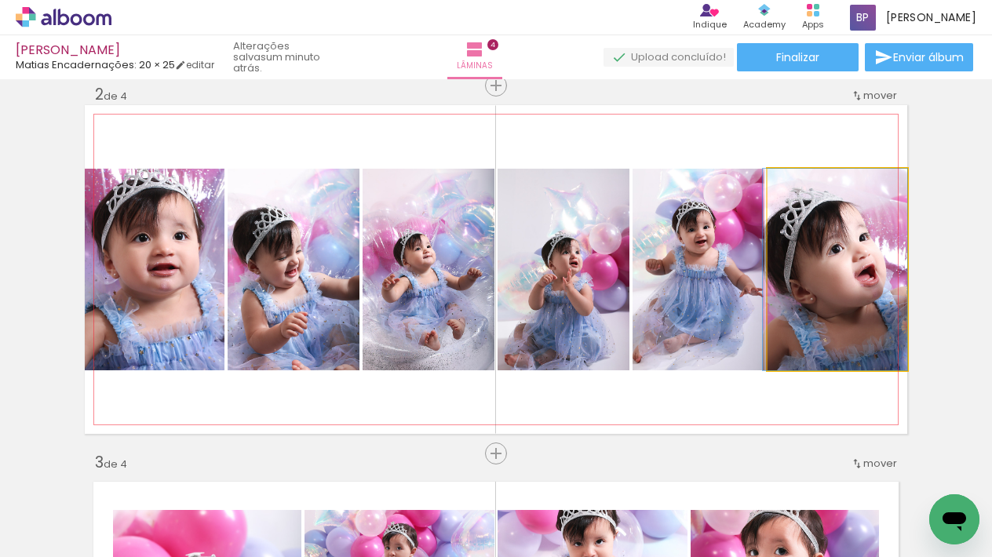
drag, startPoint x: 813, startPoint y: 298, endPoint x: 781, endPoint y: 296, distance: 31.5
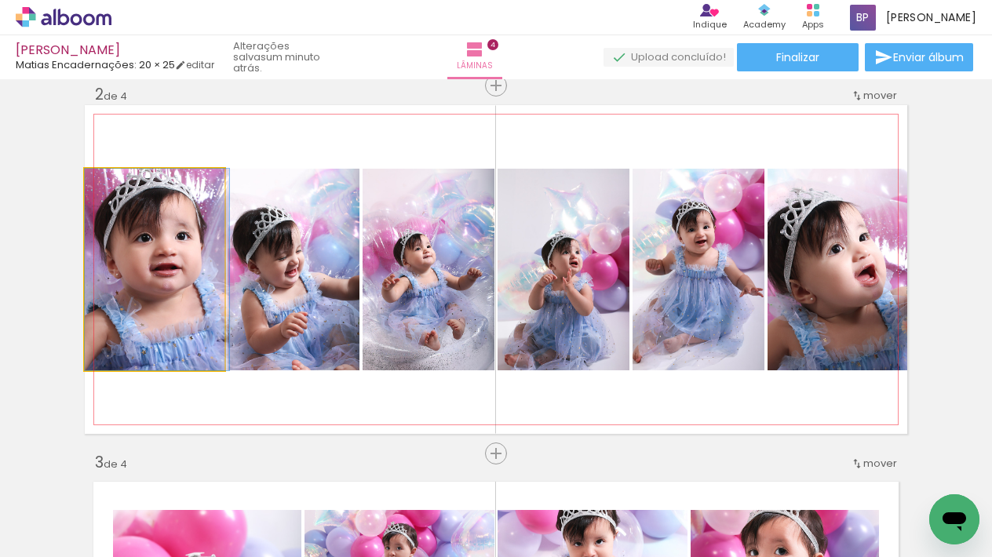
drag, startPoint x: 176, startPoint y: 309, endPoint x: 208, endPoint y: 309, distance: 32.2
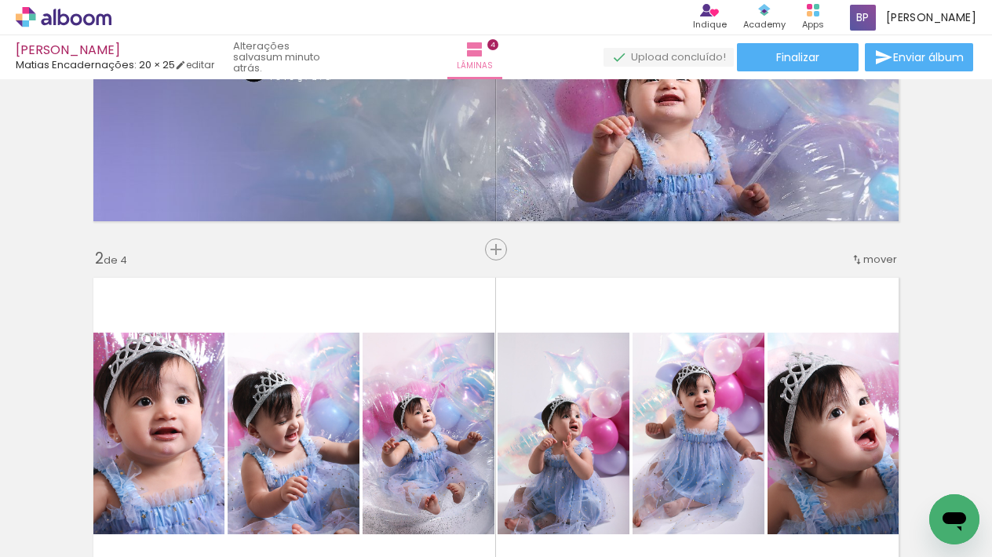
scroll to position [225, 0]
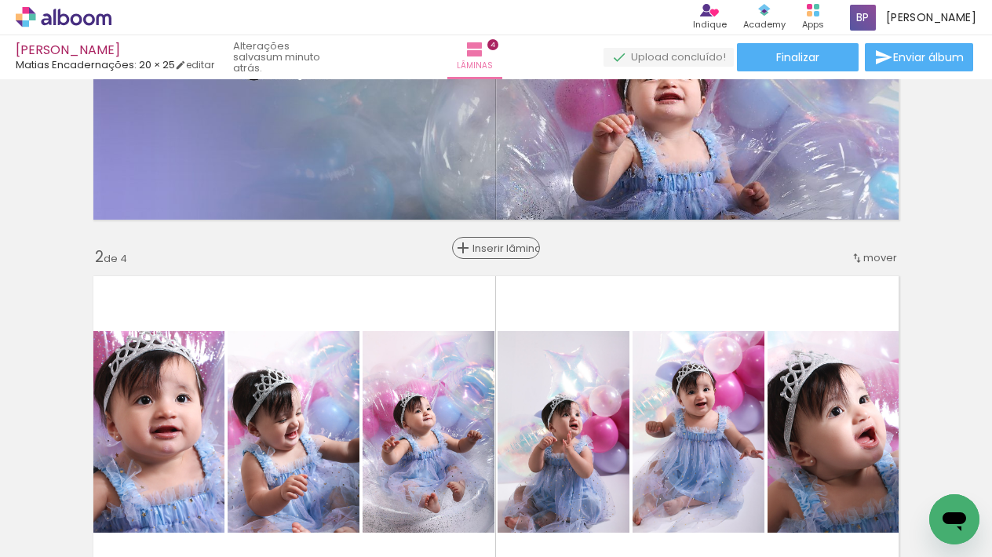
click at [496, 250] on span "Inserir lâmina" at bounding box center [502, 248] width 61 height 10
